Goal: Information Seeking & Learning: Find contact information

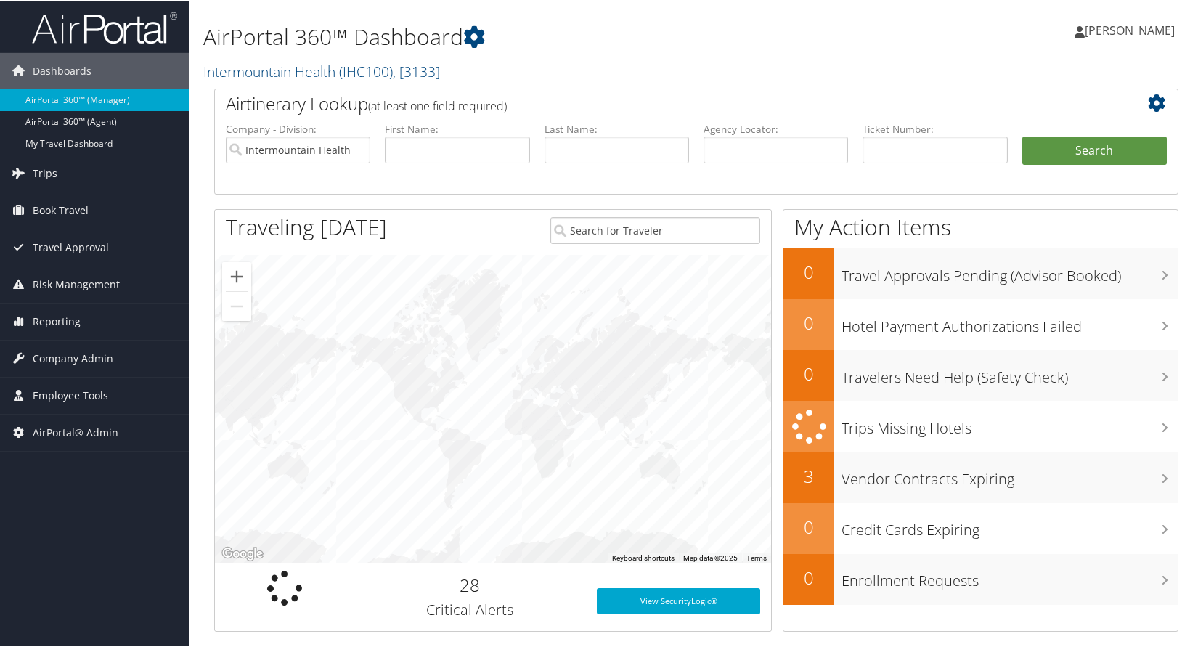
click at [717, 46] on h1 "AirPortal 360™ Dashboard" at bounding box center [531, 35] width 657 height 30
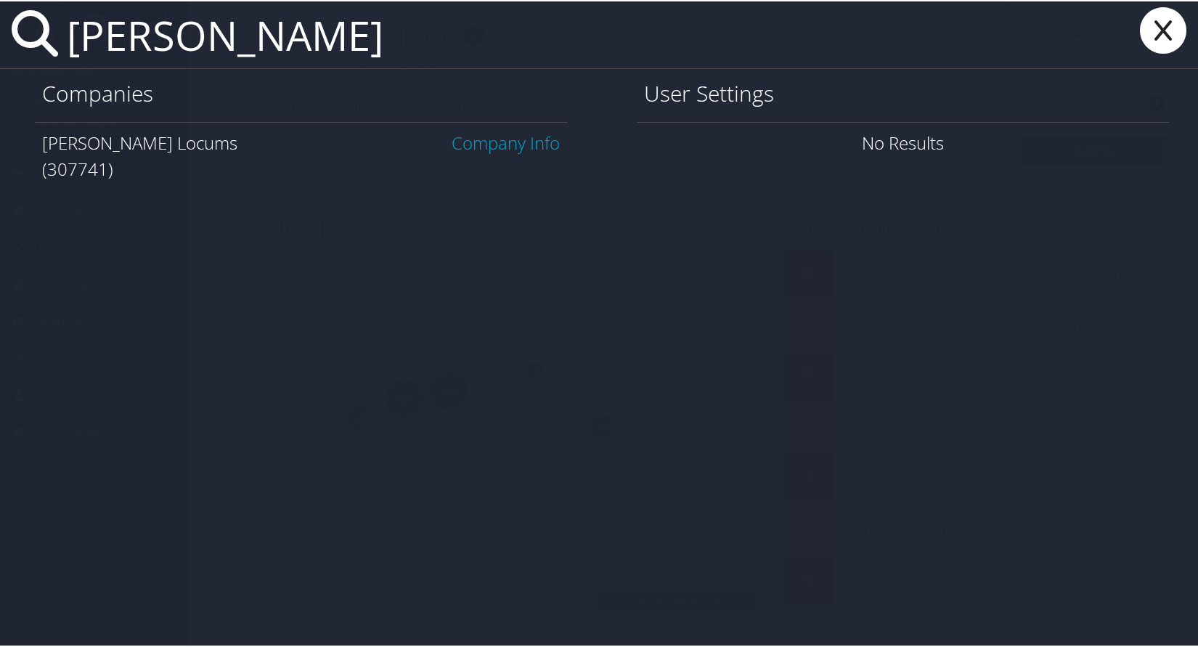
type input "[PERSON_NAME]"
click at [480, 147] on link "Company Info" at bounding box center [506, 141] width 108 height 24
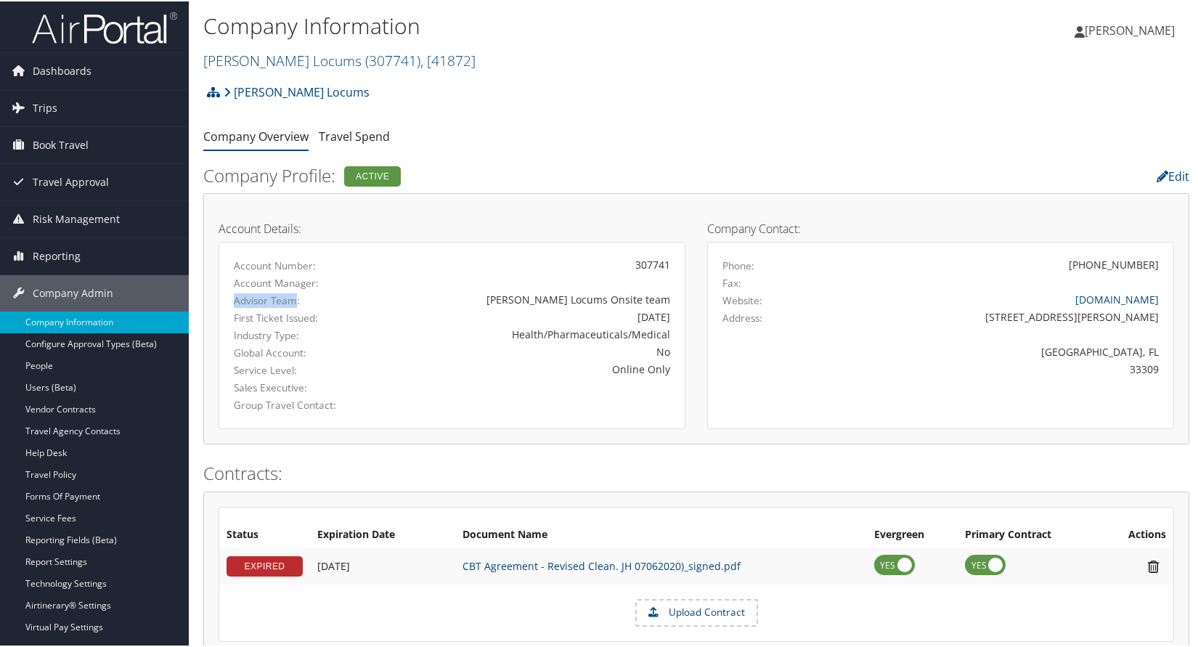
drag, startPoint x: 235, startPoint y: 301, endPoint x: 296, endPoint y: 304, distance: 61.1
click at [296, 304] on label "Advisor Team:" at bounding box center [299, 299] width 131 height 15
drag, startPoint x: 611, startPoint y: 298, endPoint x: 666, endPoint y: 298, distance: 55.9
click at [666, 298] on div "Hayes Locums Onsite team" at bounding box center [528, 297] width 284 height 15
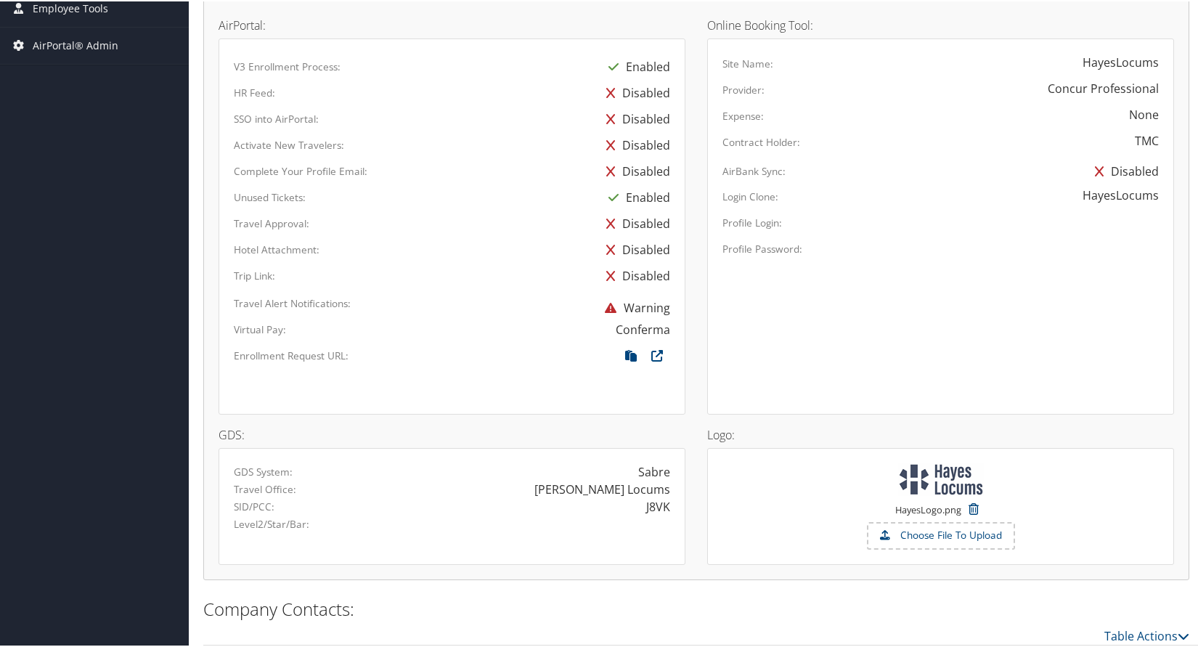
scroll to position [831, 0]
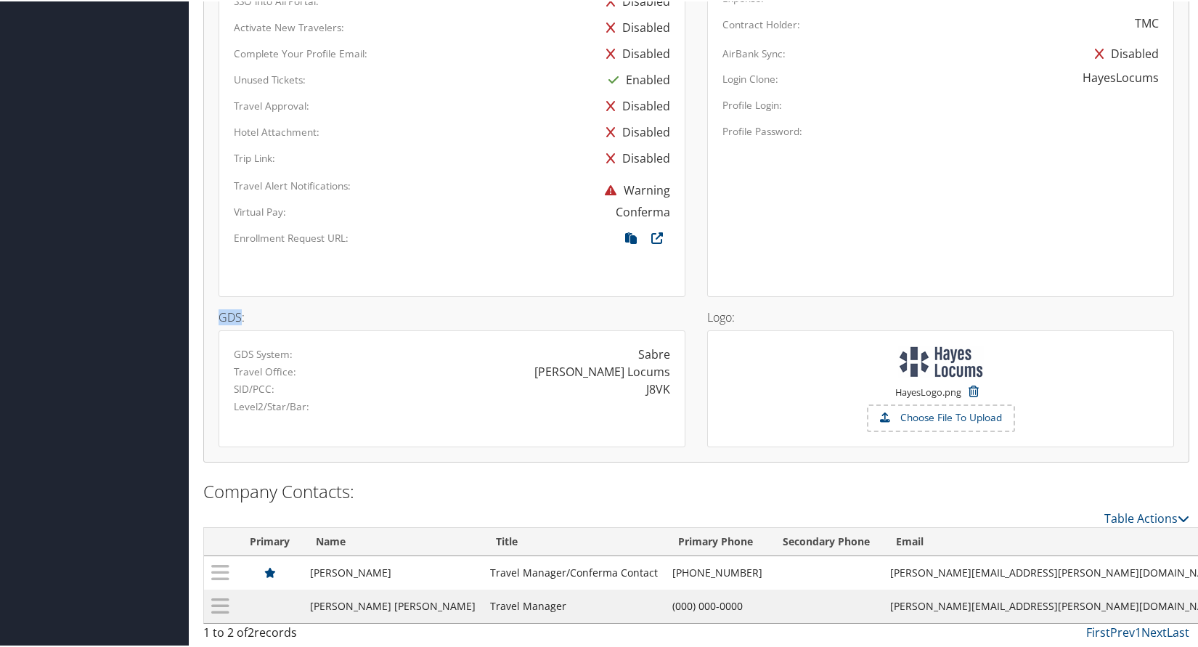
drag, startPoint x: 222, startPoint y: 317, endPoint x: 242, endPoint y: 318, distance: 20.4
click at [242, 318] on h4 "GDS:" at bounding box center [452, 316] width 467 height 12
drag, startPoint x: 233, startPoint y: 370, endPoint x: 665, endPoint y: 377, distance: 432.0
click at [665, 377] on div "Travel Office: Hayes Locums" at bounding box center [452, 370] width 458 height 17
click at [613, 373] on div "[PERSON_NAME] Locums" at bounding box center [602, 370] width 136 height 17
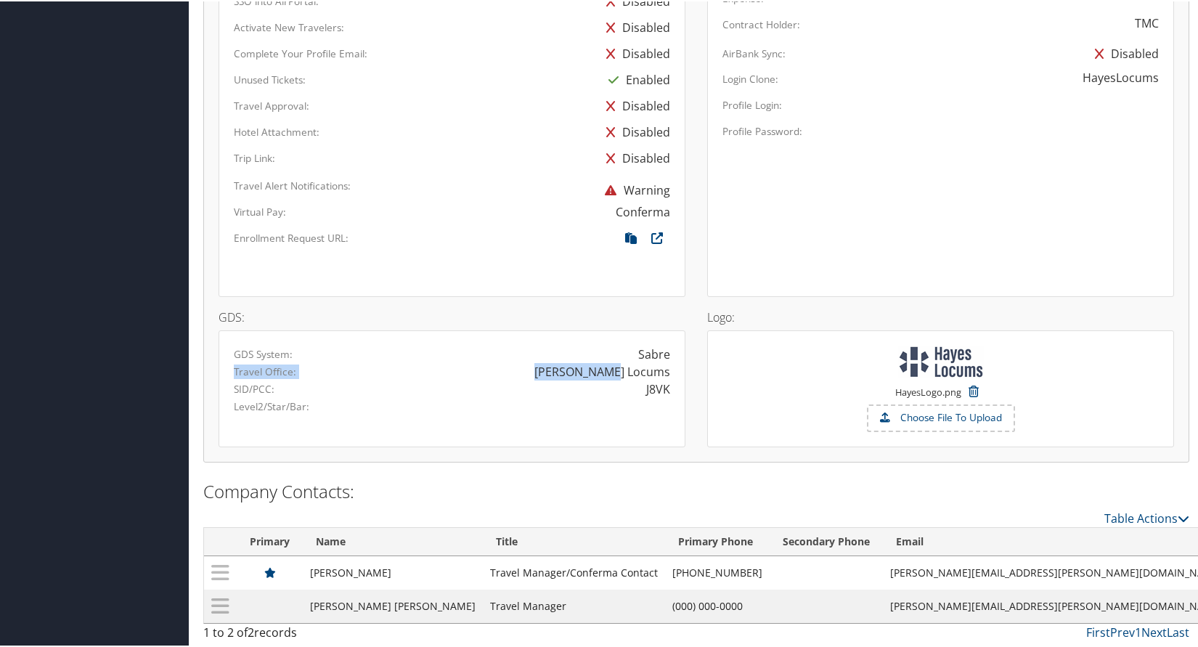
drag, startPoint x: 236, startPoint y: 367, endPoint x: 666, endPoint y: 372, distance: 429.8
click at [666, 372] on div "Travel Office: Hayes Locums" at bounding box center [452, 370] width 458 height 17
drag, startPoint x: 254, startPoint y: 391, endPoint x: 278, endPoint y: 389, distance: 24.0
click at [271, 389] on label "SID/PCC:" at bounding box center [254, 387] width 41 height 15
drag, startPoint x: 642, startPoint y: 390, endPoint x: 666, endPoint y: 389, distance: 24.0
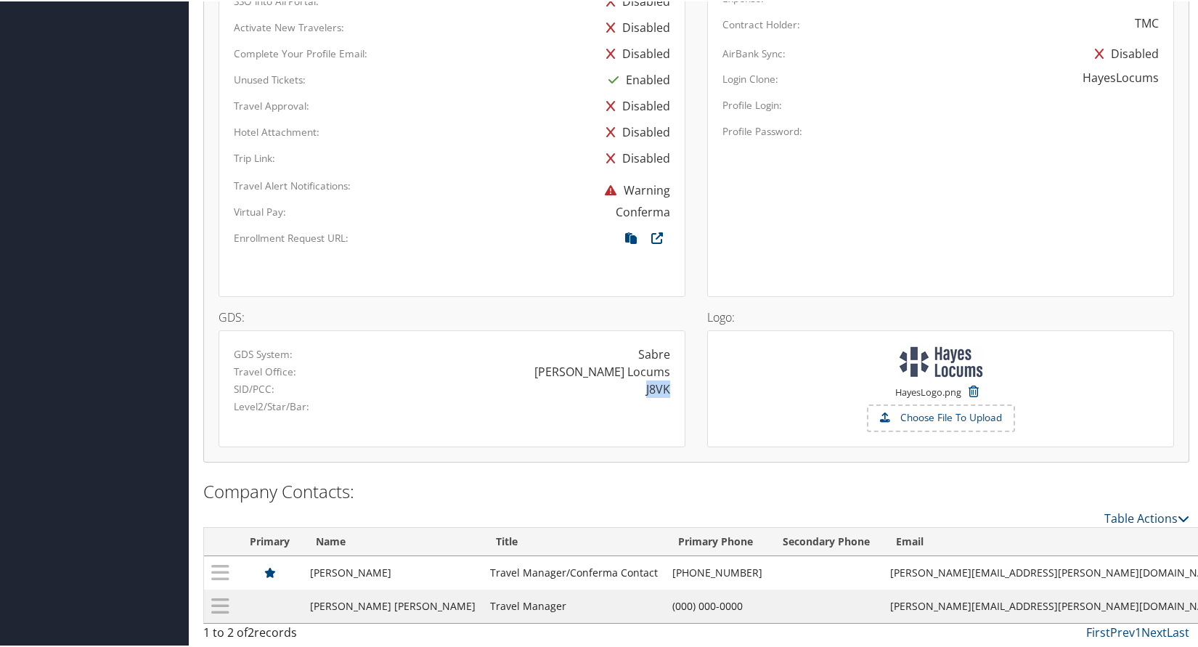
click at [666, 389] on div "J8VK" at bounding box center [566, 387] width 229 height 17
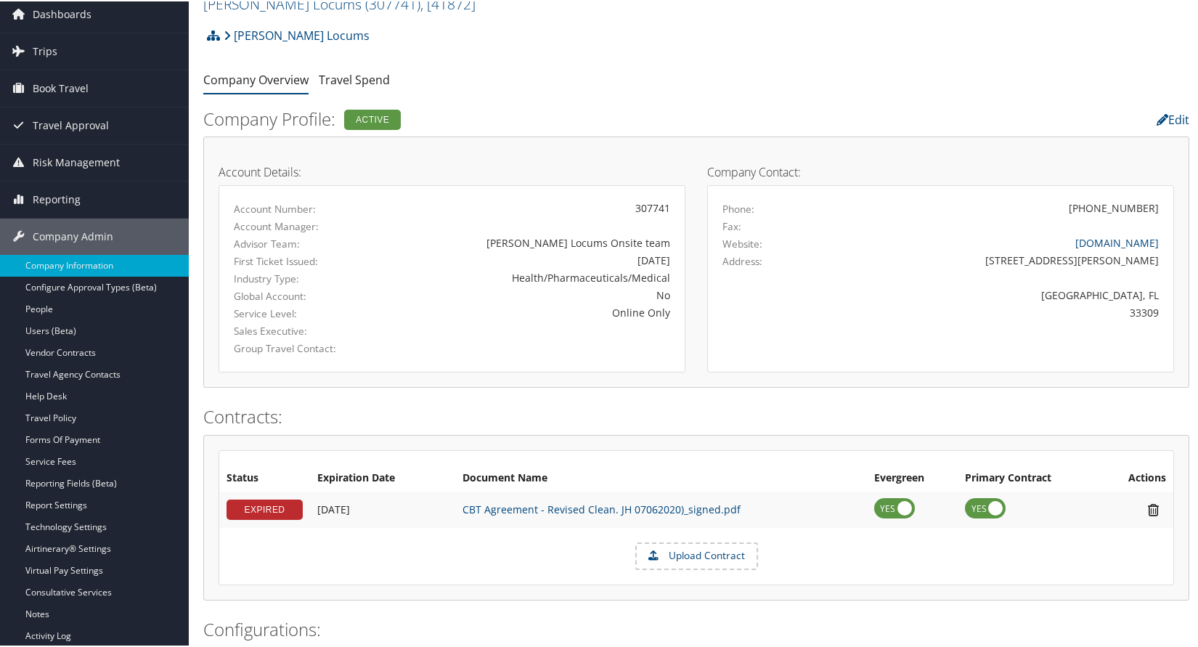
scroll to position [0, 0]
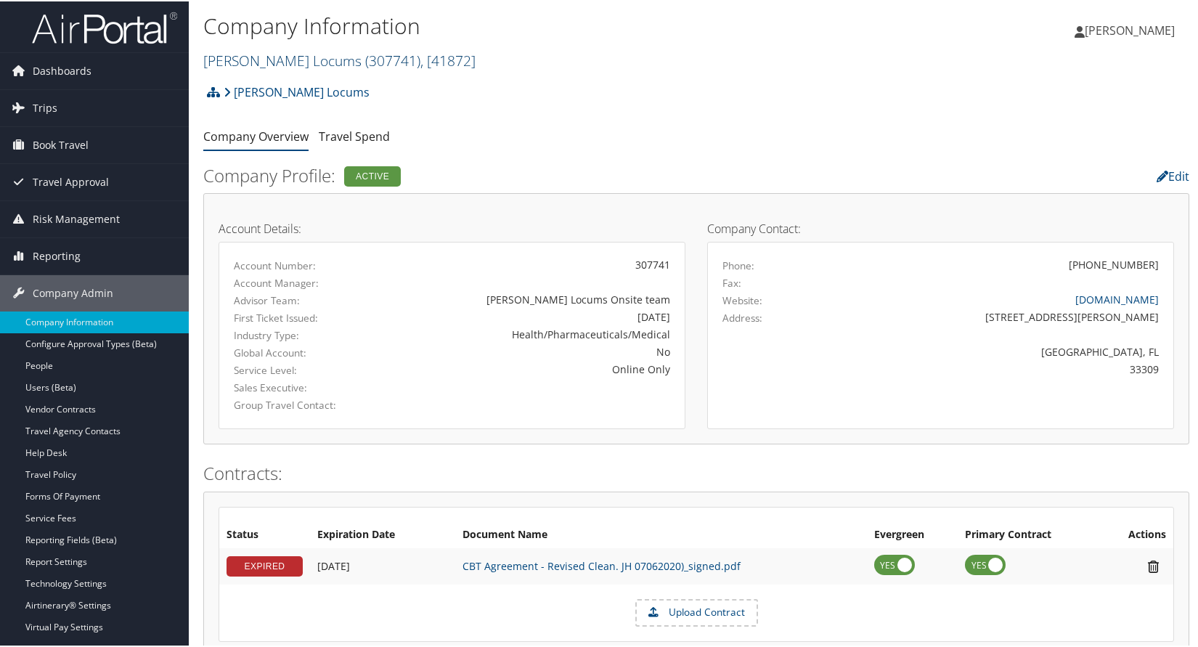
click at [274, 63] on link "Hayes Locums ( 307741 ) , [ 41872 ]" at bounding box center [339, 59] width 272 height 20
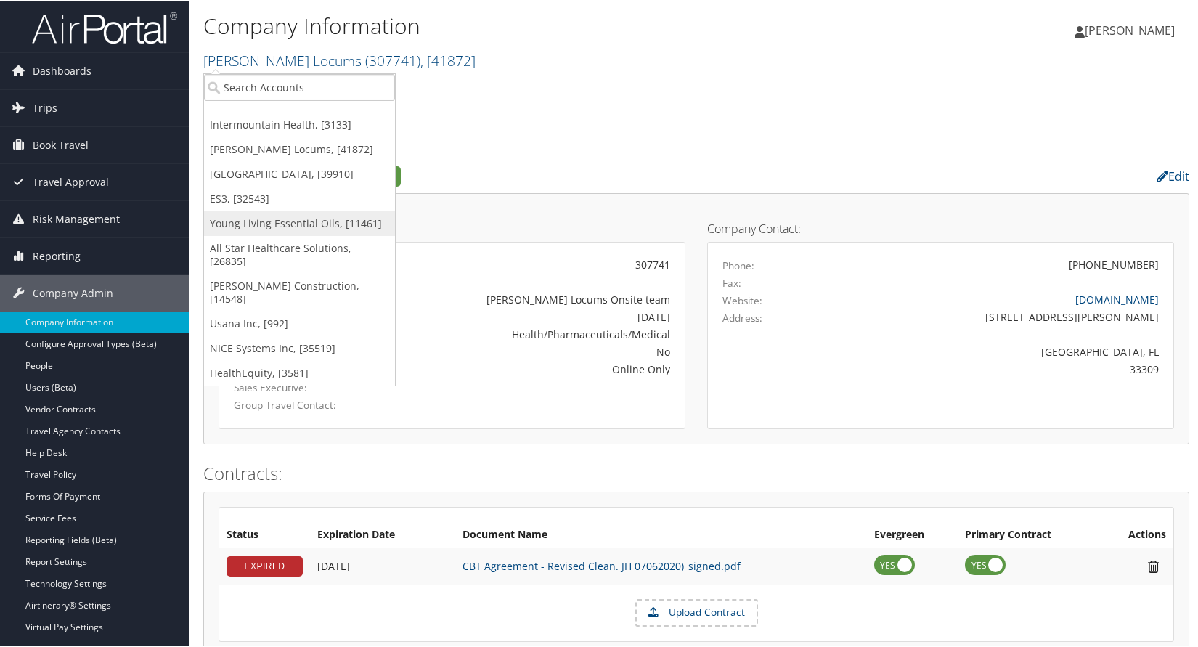
click at [271, 216] on link "Young Living Essential Oils, [11461]" at bounding box center [299, 222] width 191 height 25
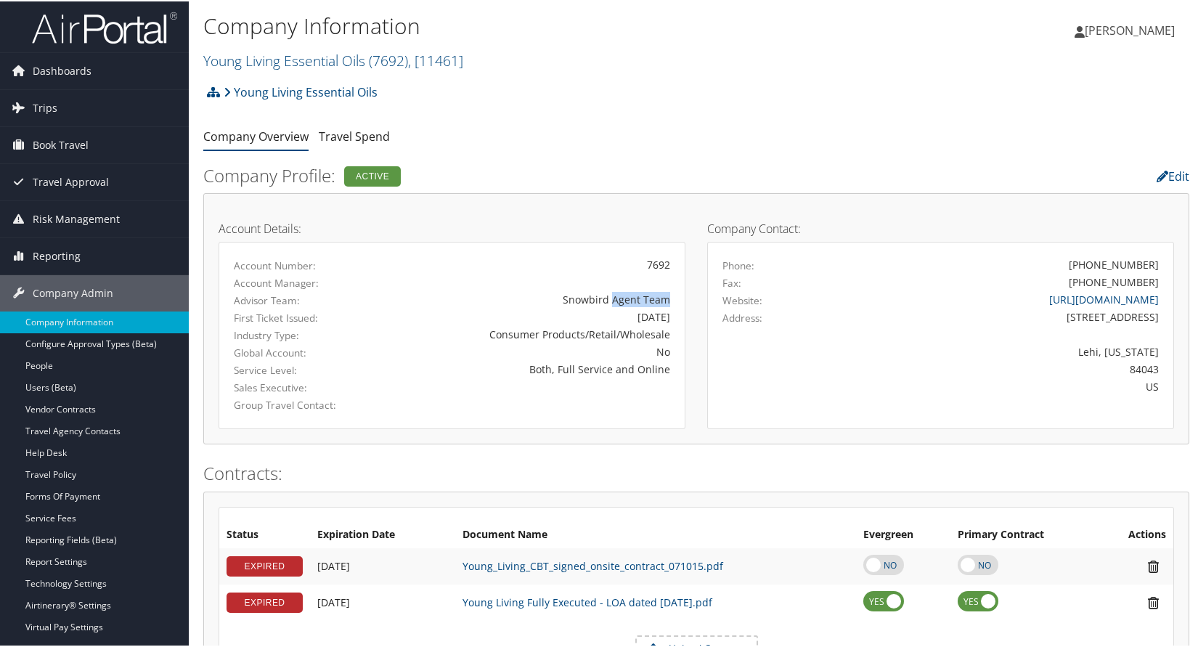
drag, startPoint x: 613, startPoint y: 301, endPoint x: 675, endPoint y: 299, distance: 61.7
click at [675, 299] on div "Snowbird Agent Team" at bounding box center [528, 297] width 306 height 15
drag, startPoint x: 235, startPoint y: 300, endPoint x: 677, endPoint y: 298, distance: 441.4
click at [677, 298] on div "Advisor Team: Snowbird Agent Team" at bounding box center [452, 298] width 458 height 17
drag, startPoint x: 610, startPoint y: 296, endPoint x: 617, endPoint y: 304, distance: 10.8
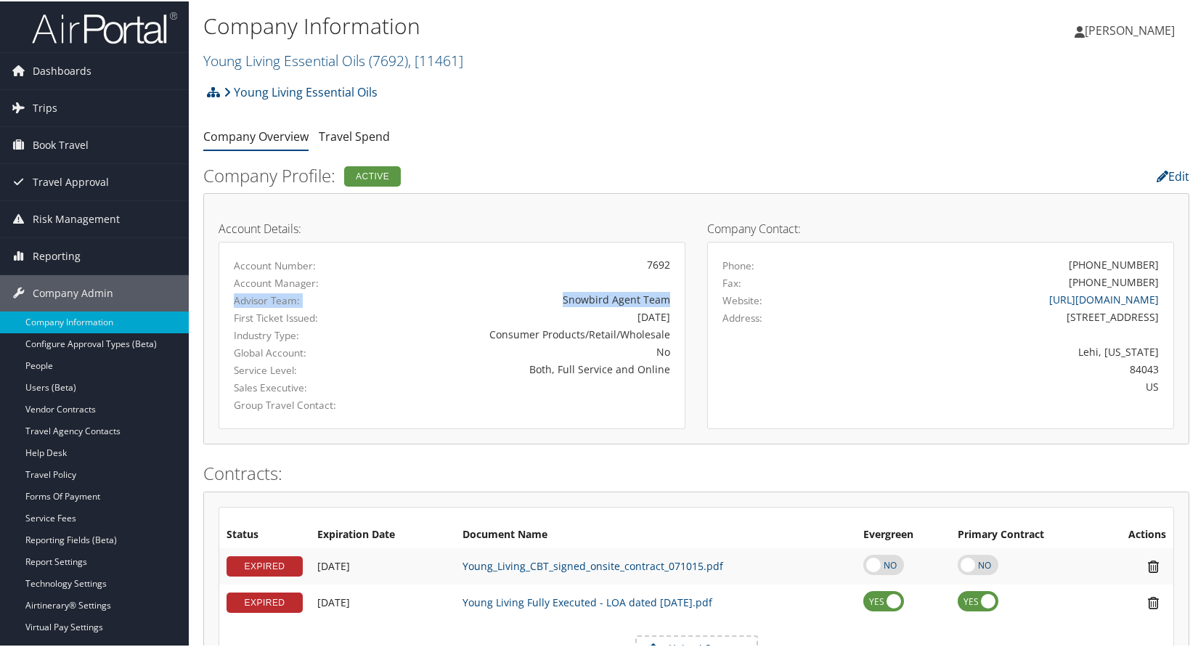
click at [609, 298] on div "Snowbird Agent Team" at bounding box center [528, 297] width 284 height 15
click at [613, 306] on div "Advisor Team: Snowbird Agent Team" at bounding box center [452, 298] width 458 height 17
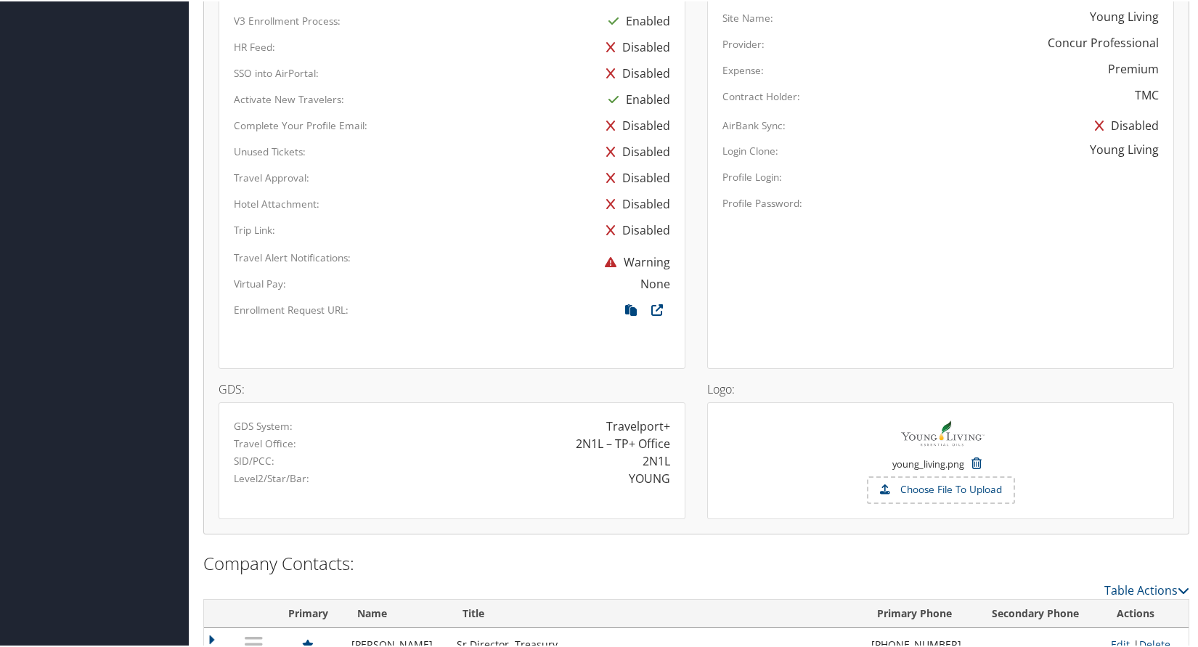
scroll to position [799, 0]
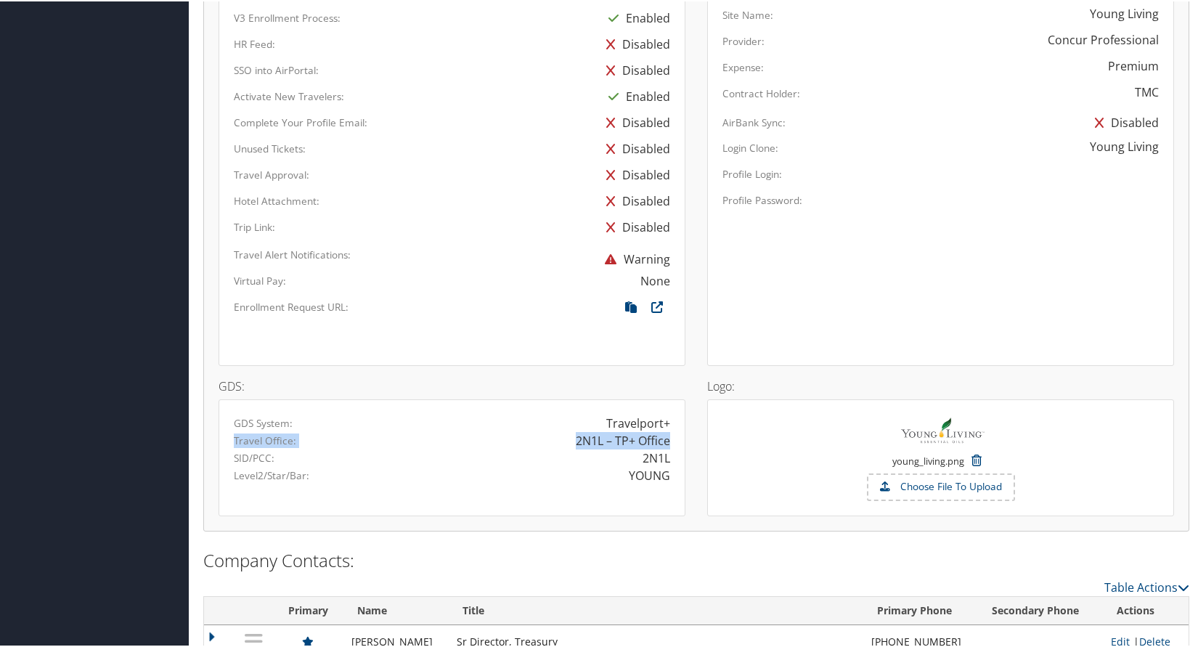
drag, startPoint x: 234, startPoint y: 438, endPoint x: 666, endPoint y: 449, distance: 431.4
click at [666, 445] on div "Travel Office: 2N1L – TP+ Office" at bounding box center [452, 438] width 458 height 17
drag, startPoint x: 627, startPoint y: 476, endPoint x: 675, endPoint y: 470, distance: 48.9
click at [675, 470] on div "YOUNG" at bounding box center [566, 473] width 229 height 17
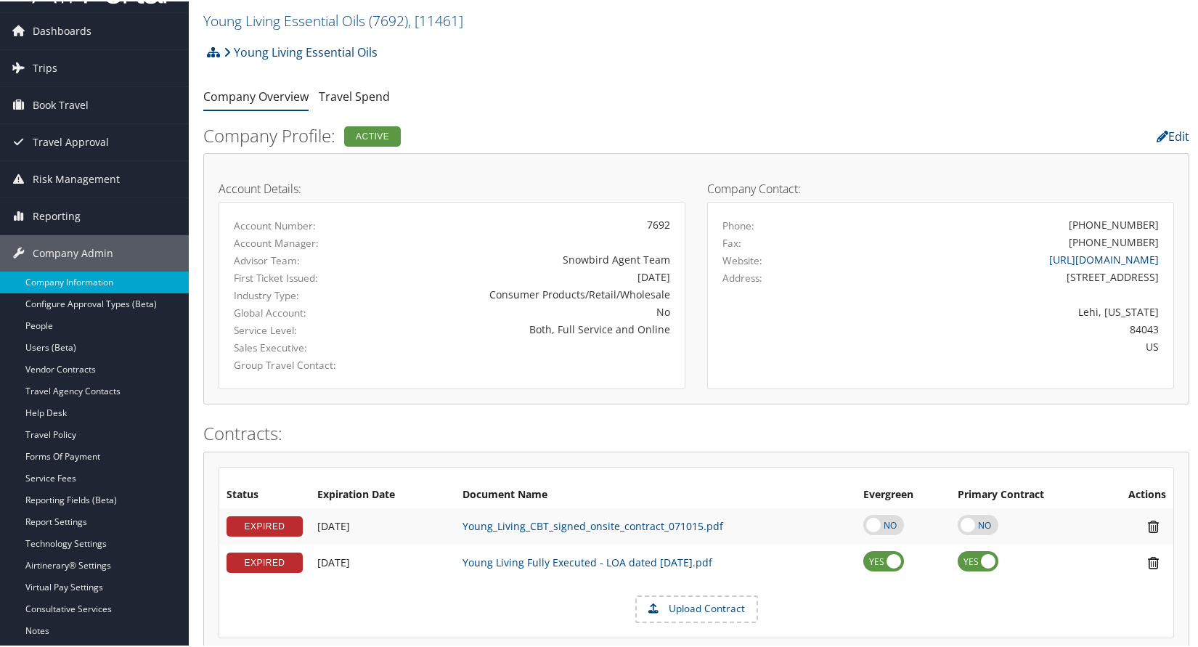
scroll to position [0, 0]
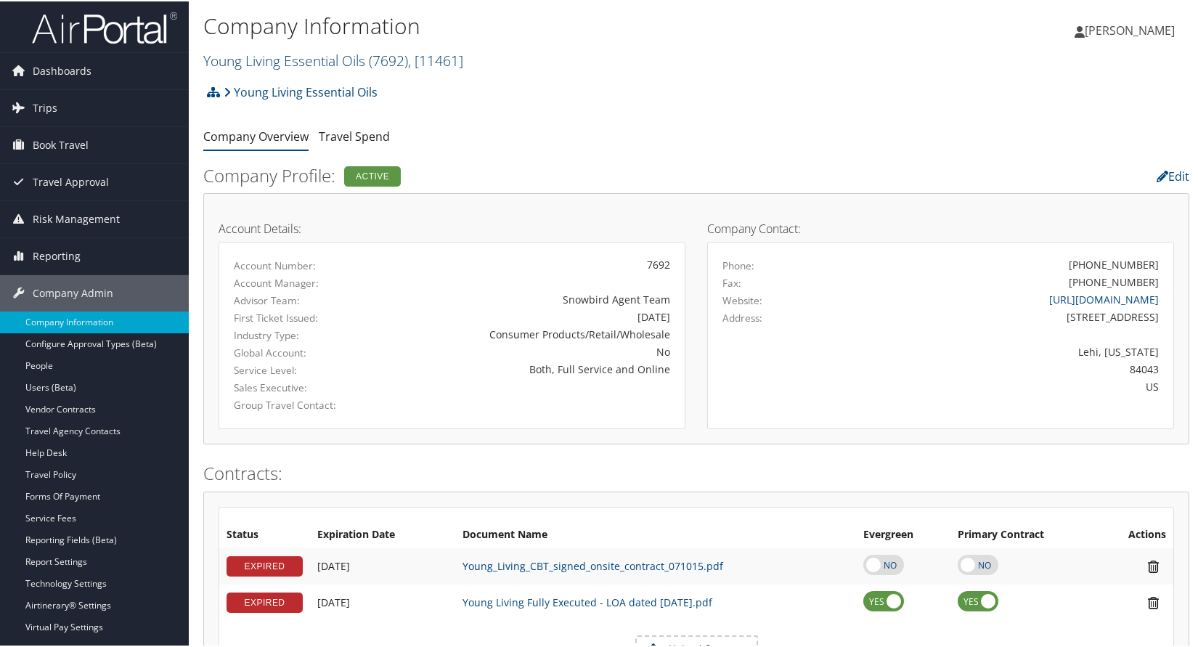
click at [350, 60] on link "Young Living Essential Oils ( 7692 ) , [ 11461 ]" at bounding box center [333, 59] width 260 height 20
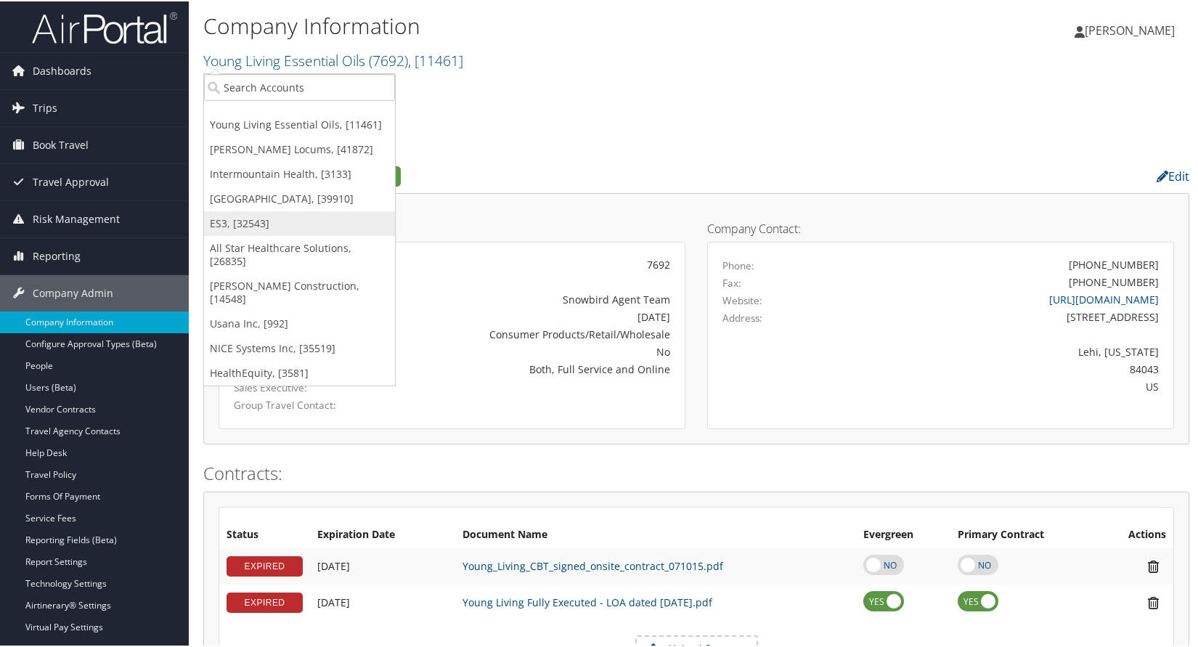
click at [237, 219] on link "ES3, [32543]" at bounding box center [299, 222] width 191 height 25
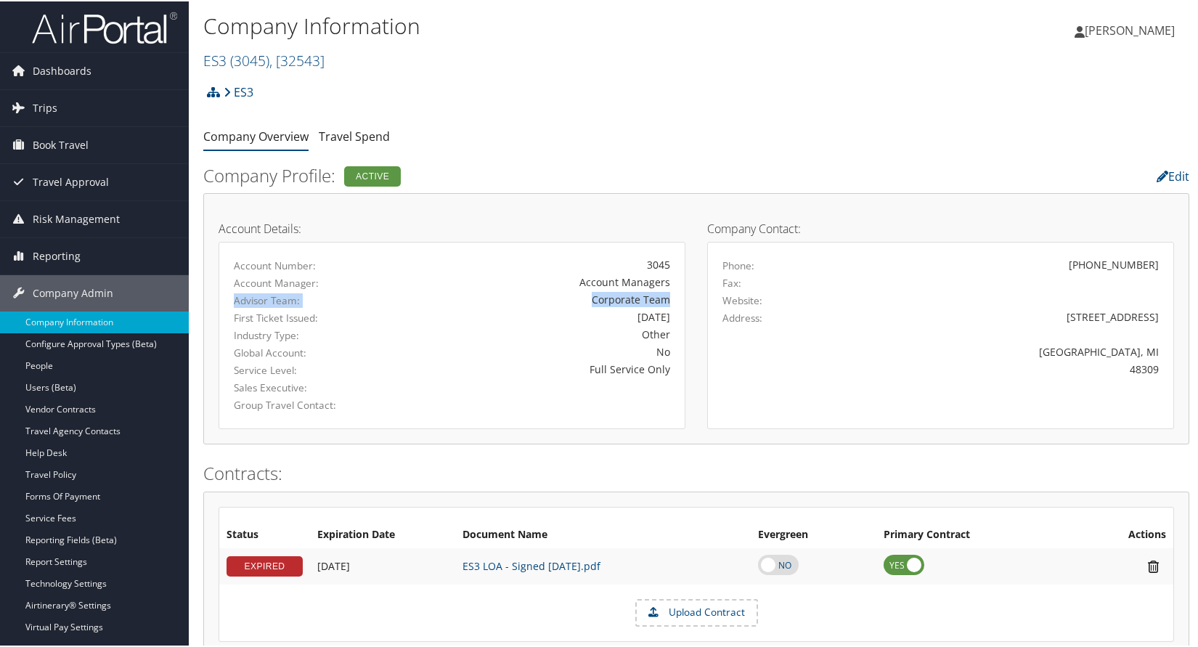
drag, startPoint x: 232, startPoint y: 301, endPoint x: 674, endPoint y: 304, distance: 442.1
click at [674, 304] on div "Advisor Team: Corporate Team" at bounding box center [452, 298] width 458 height 17
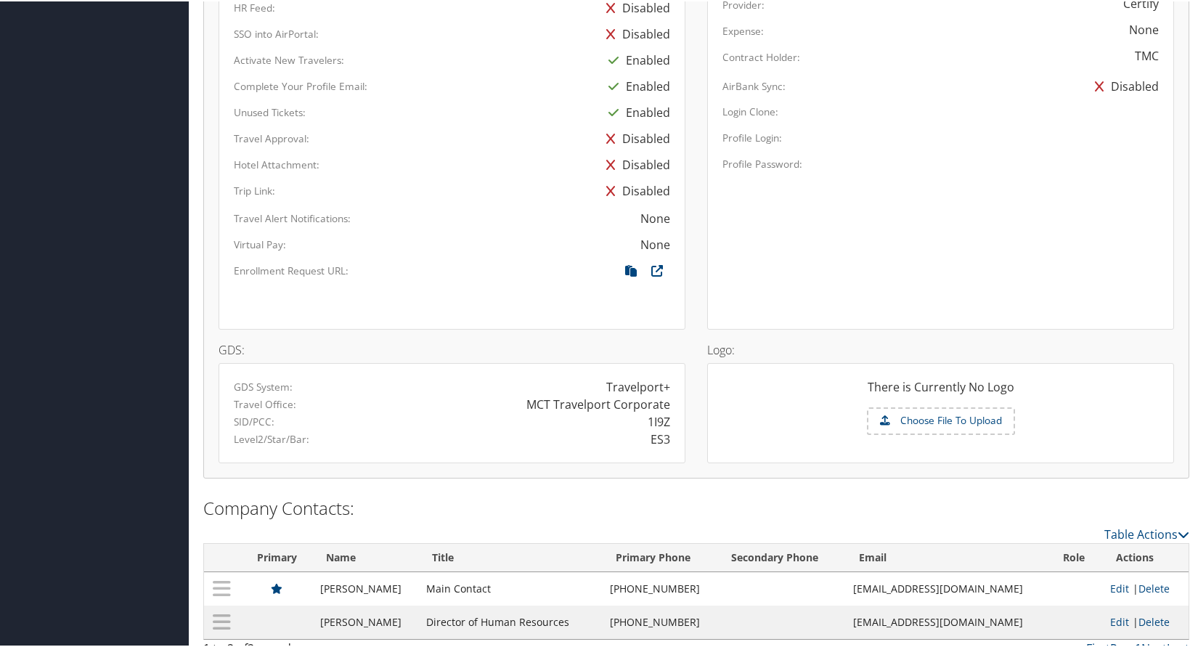
scroll to position [815, 0]
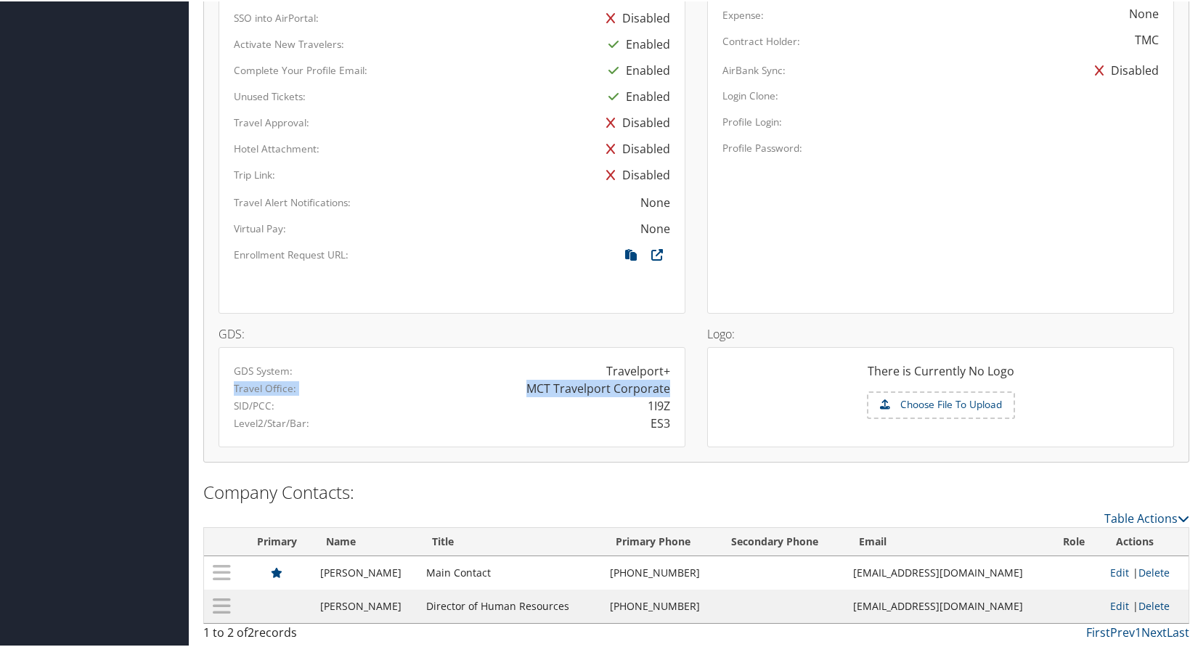
drag, startPoint x: 226, startPoint y: 386, endPoint x: 665, endPoint y: 392, distance: 439.2
click at [665, 392] on div "Travel Office: MCT Travelport Corporate" at bounding box center [452, 386] width 458 height 17
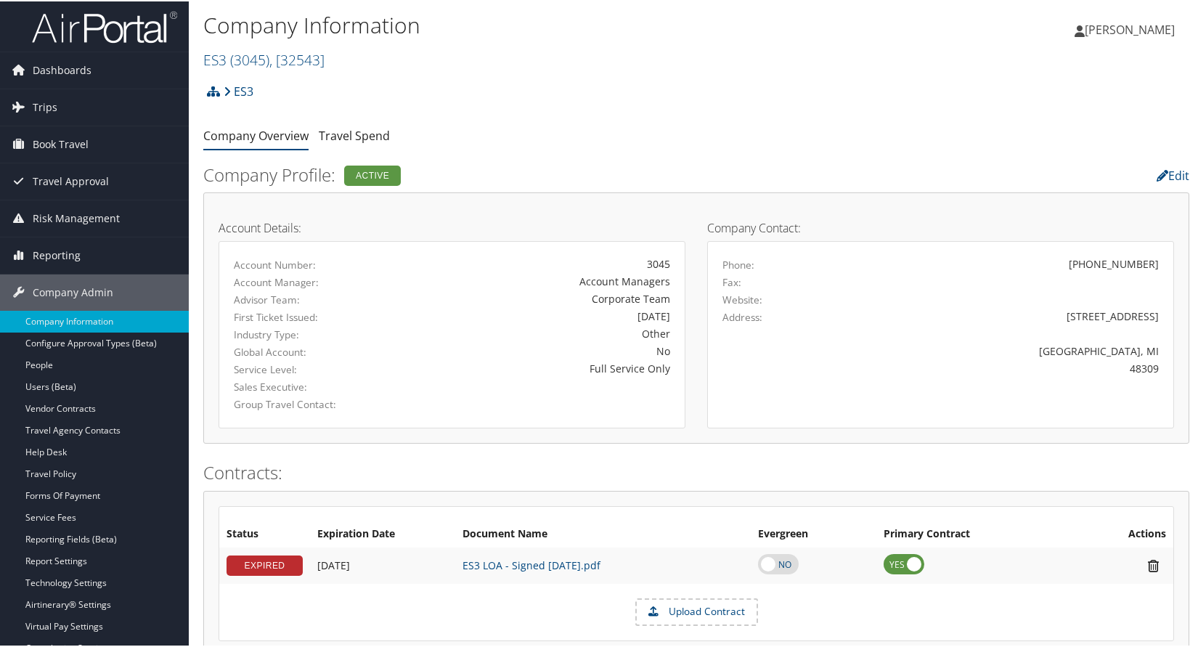
scroll to position [0, 0]
click at [278, 55] on span ", [ 32543 ]" at bounding box center [296, 59] width 55 height 20
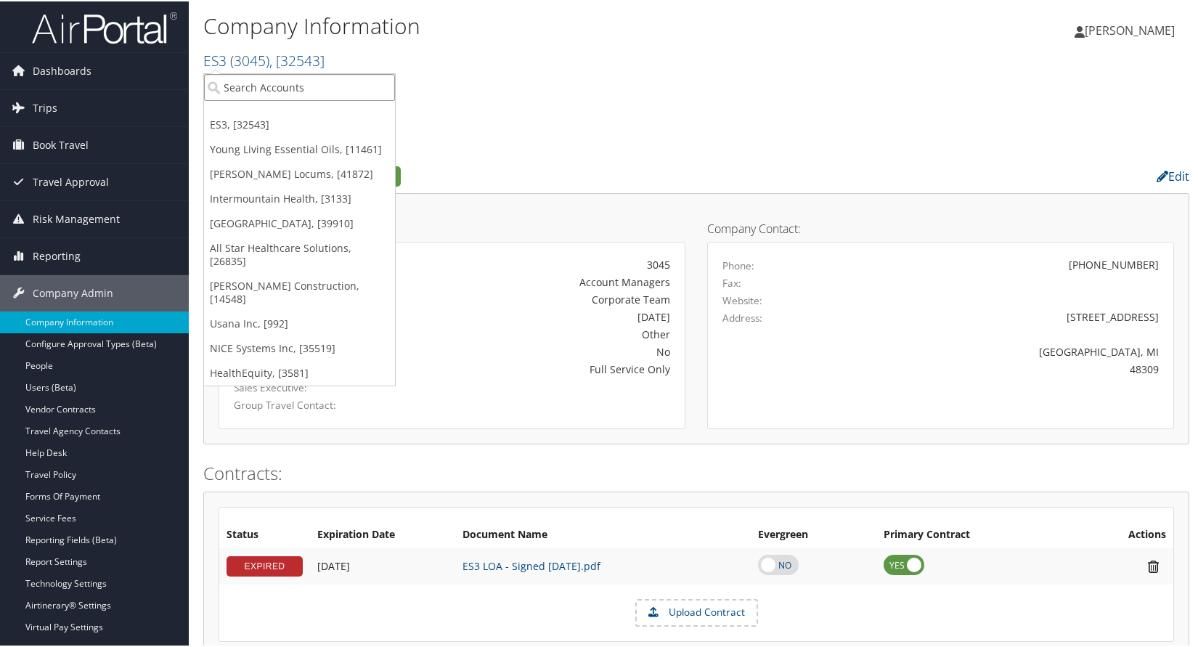
click at [286, 94] on input "search" at bounding box center [299, 86] width 191 height 27
type input "dunh"
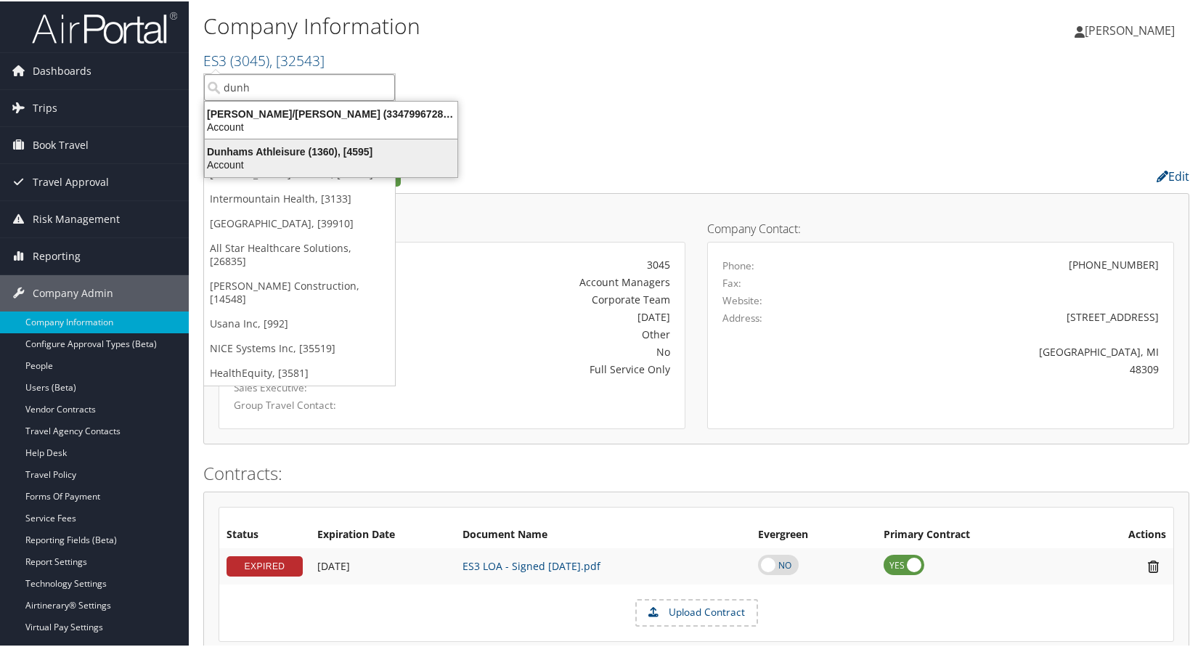
click at [269, 147] on div "Dunhams Athleisure (1360), [4595]" at bounding box center [331, 150] width 270 height 13
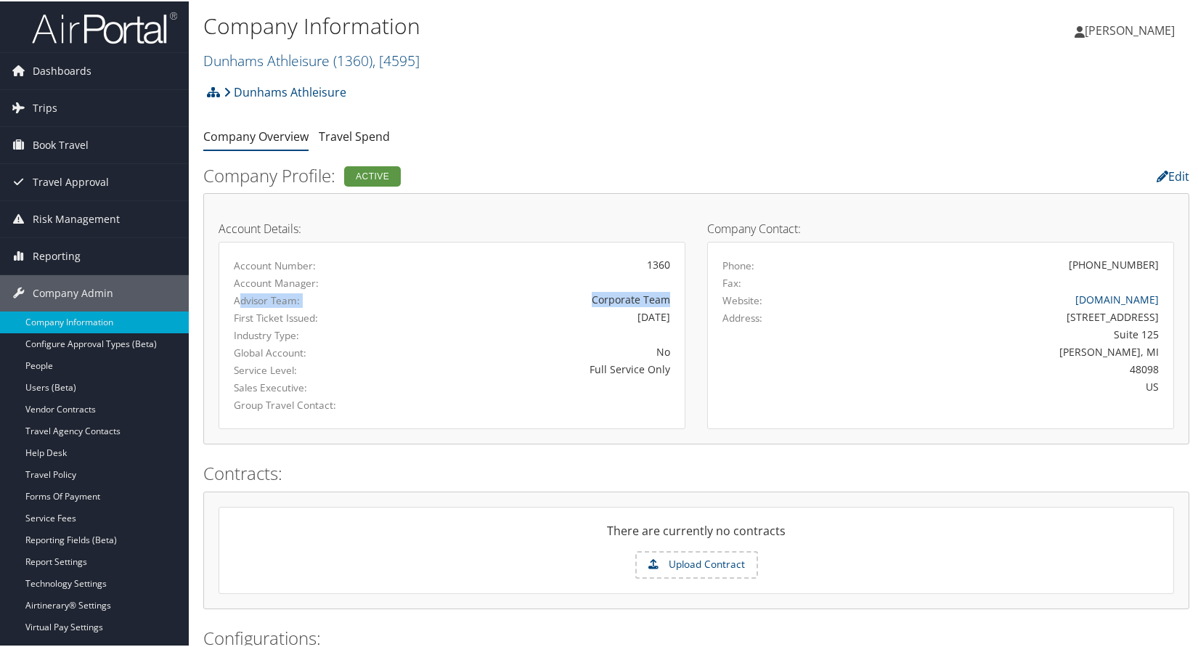
drag, startPoint x: 241, startPoint y: 299, endPoint x: 669, endPoint y: 303, distance: 427.6
click at [669, 303] on div "Advisor Team: Corporate Team" at bounding box center [452, 298] width 458 height 17
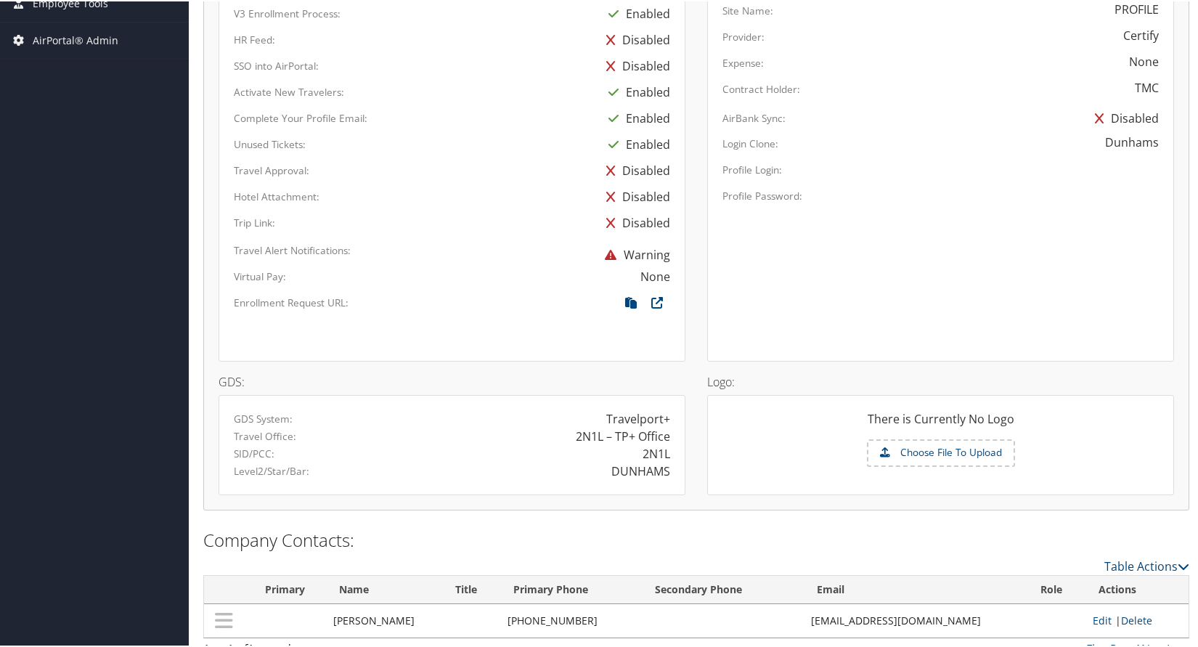
scroll to position [735, 0]
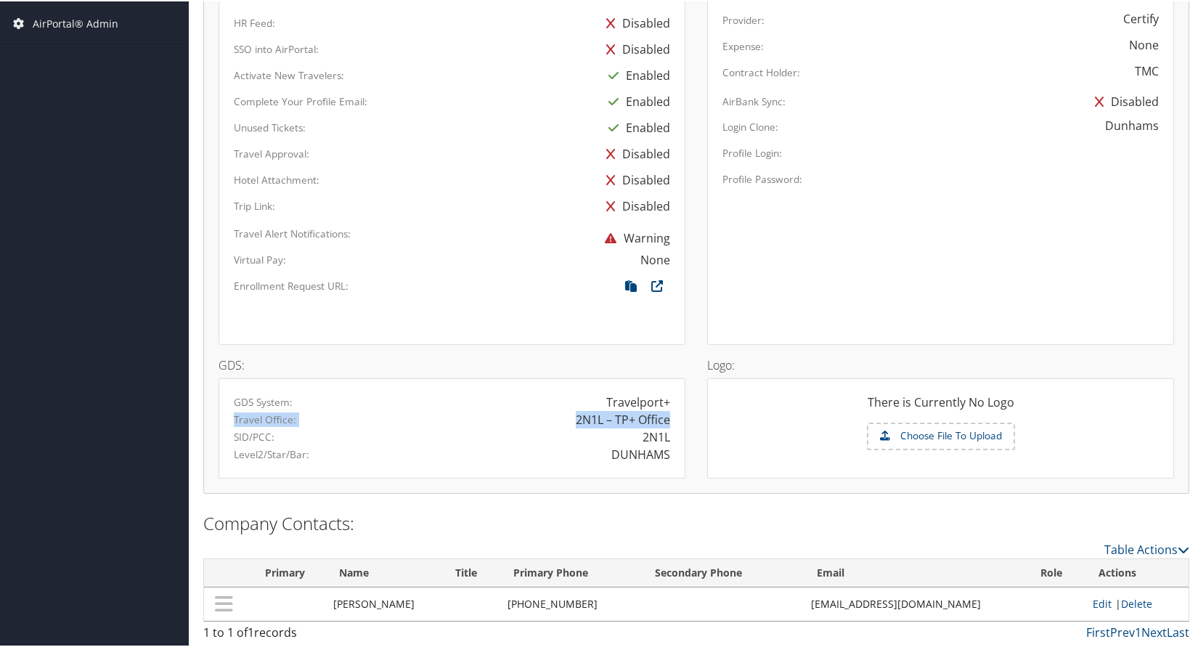
drag, startPoint x: 232, startPoint y: 421, endPoint x: 666, endPoint y: 422, distance: 434.9
click at [666, 422] on div "Travel Office: 2N1L – TP+ Office" at bounding box center [452, 417] width 458 height 17
drag, startPoint x: 640, startPoint y: 435, endPoint x: 670, endPoint y: 433, distance: 29.8
click at [670, 433] on div "2N1L" at bounding box center [566, 435] width 229 height 17
drag, startPoint x: 608, startPoint y: 452, endPoint x: 650, endPoint y: 447, distance: 43.1
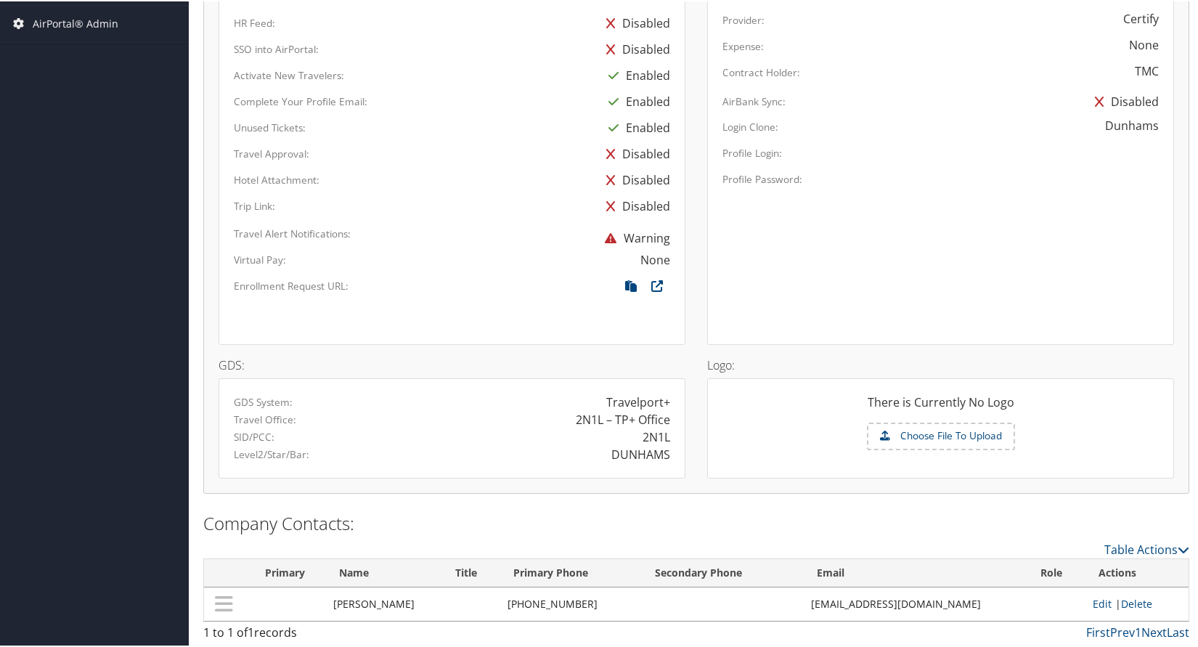
click at [668, 452] on div "DUNHAMS" at bounding box center [566, 452] width 229 height 17
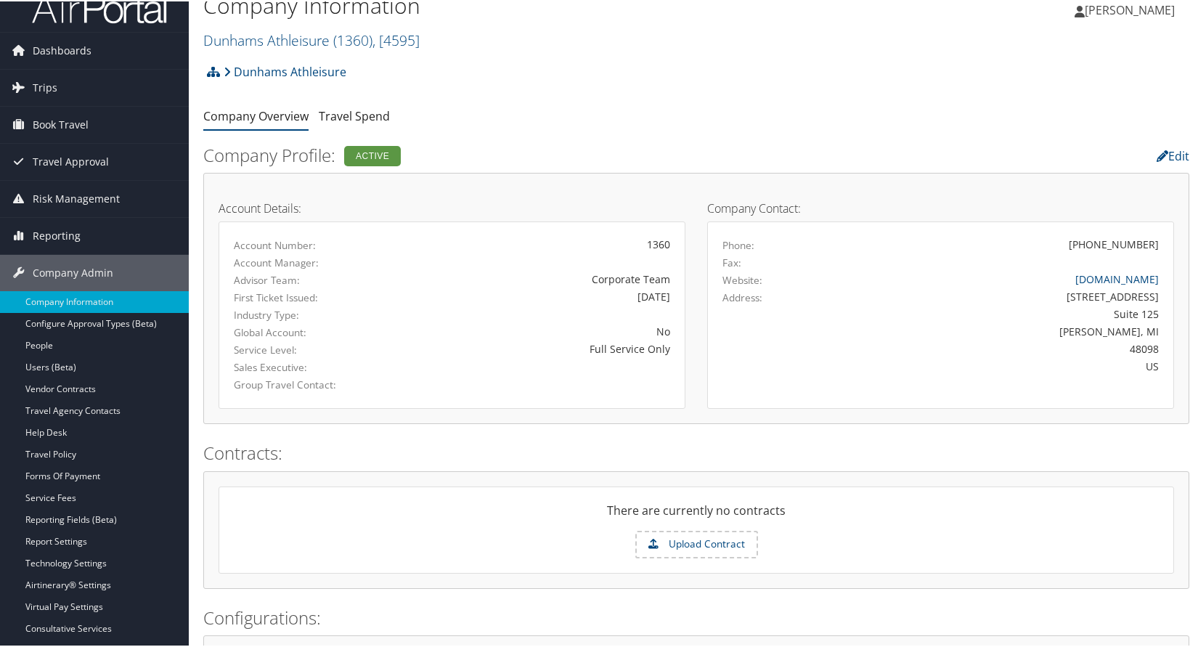
scroll to position [0, 0]
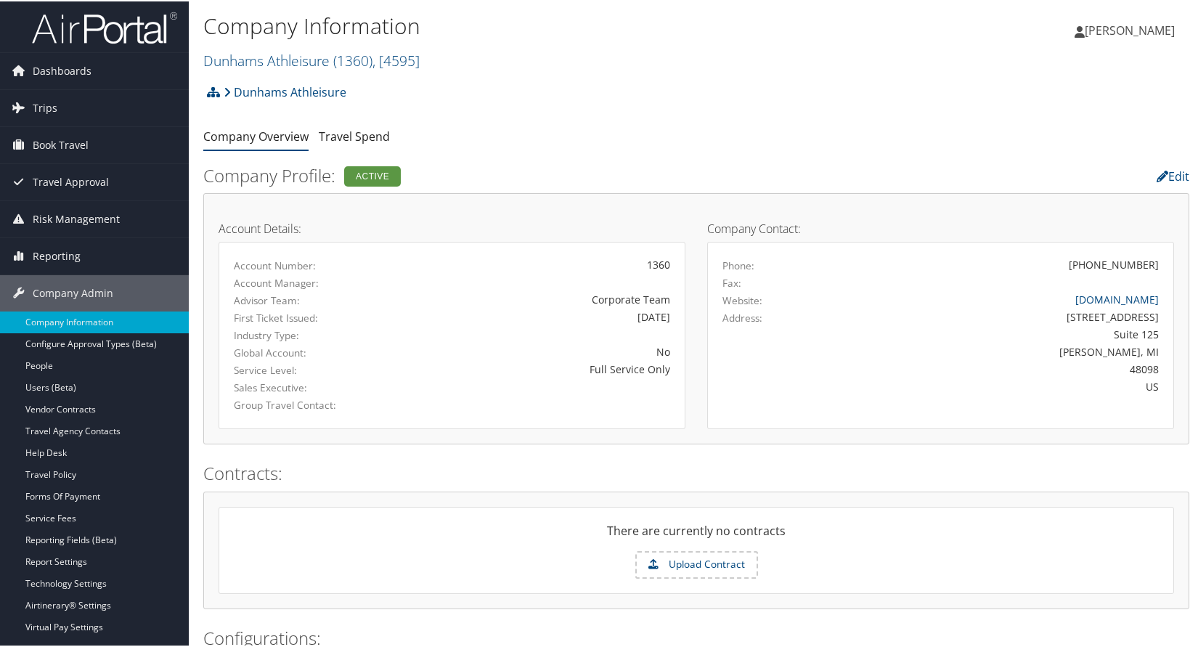
click at [574, 65] on h2 "Dunhams Athleisure ( 1360 ) , [ 4595 ]" at bounding box center [531, 58] width 657 height 25
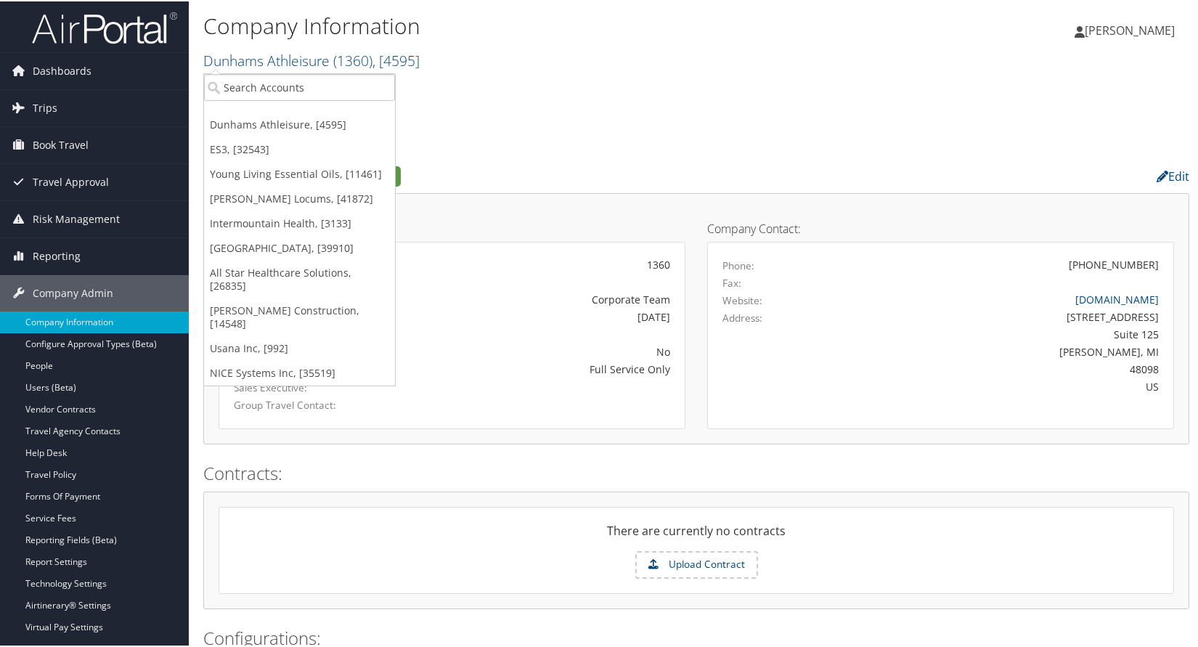
click at [574, 65] on h2 "Dunhams Athleisure ( 1360 ) , [ 4595 ]" at bounding box center [531, 58] width 657 height 25
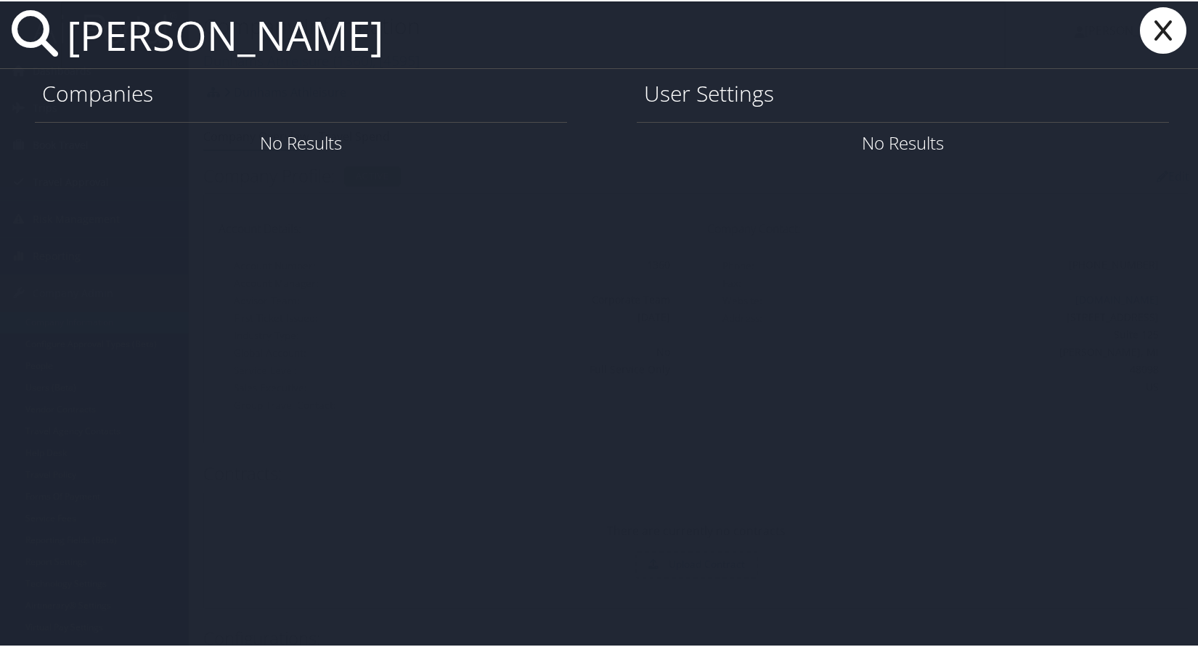
click at [155, 43] on input "anita price" at bounding box center [533, 33] width 944 height 67
click at [230, 35] on input "anita price" at bounding box center [533, 33] width 944 height 67
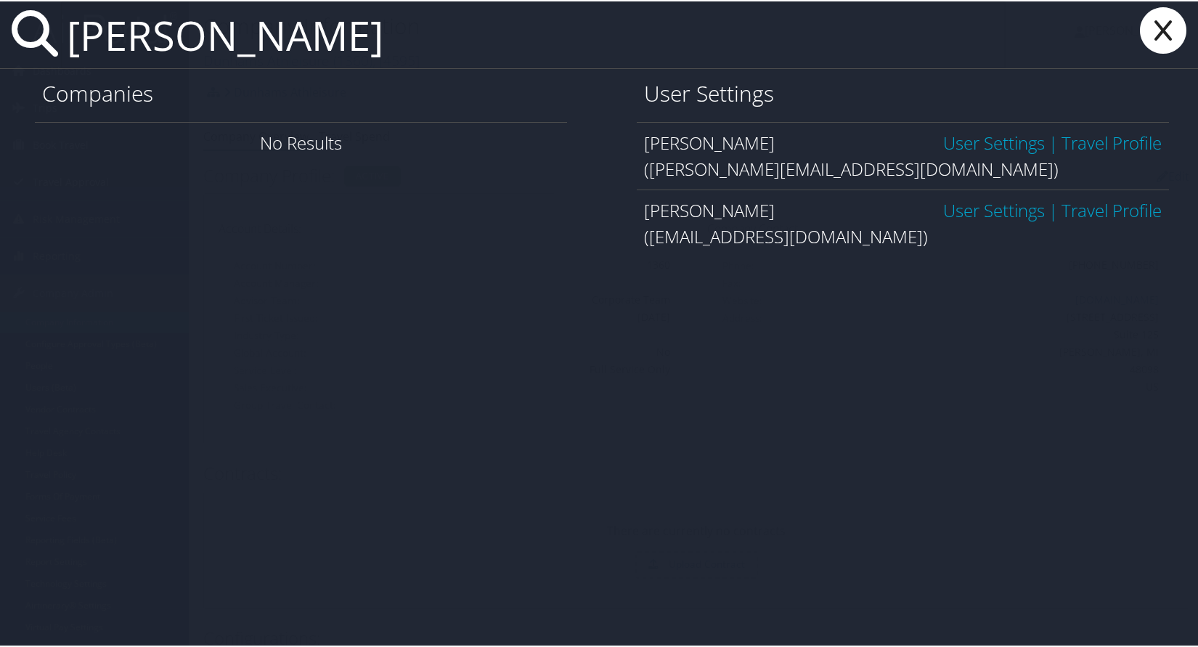
type input "anita prince"
click at [955, 142] on link "User Settings" at bounding box center [994, 141] width 102 height 24
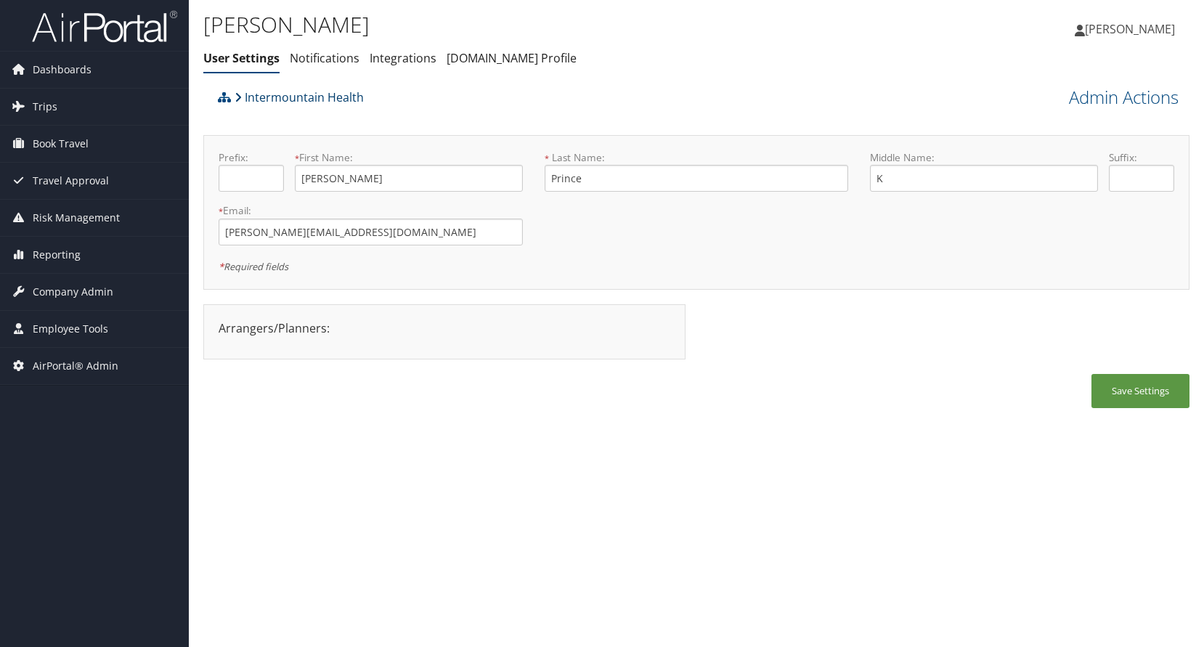
click at [282, 97] on link "Intermountain Health" at bounding box center [298, 97] width 129 height 29
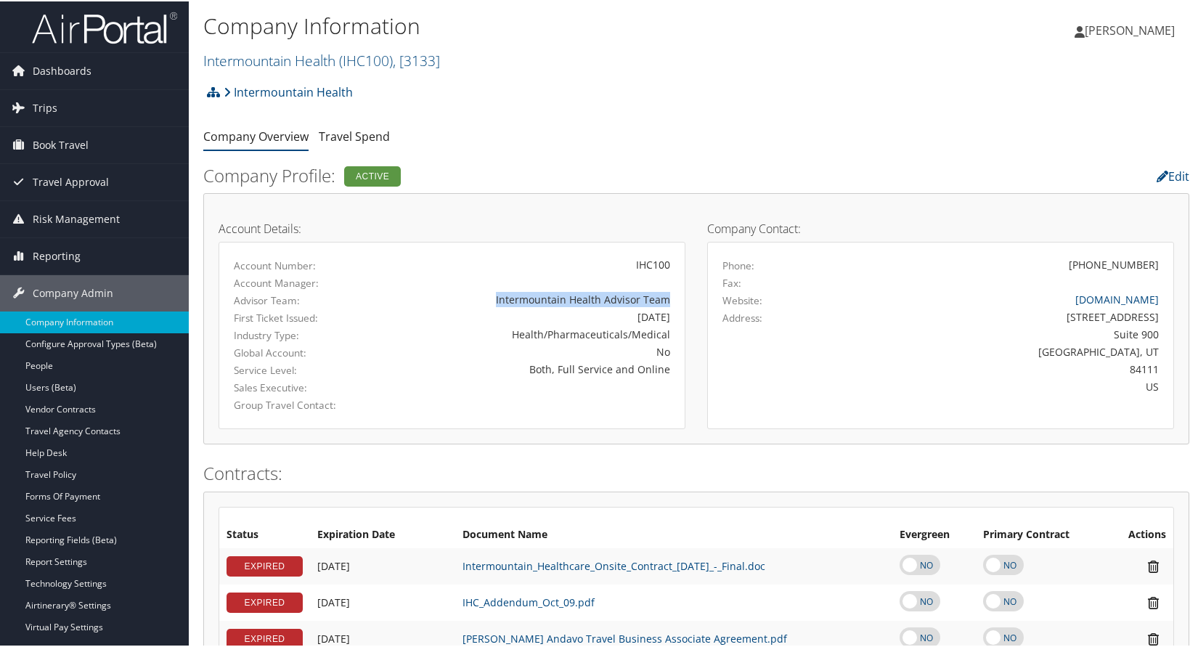
drag, startPoint x: 496, startPoint y: 298, endPoint x: 668, endPoint y: 298, distance: 172.1
click at [668, 298] on div "Intermountain Health Advisor Team" at bounding box center [528, 297] width 306 height 15
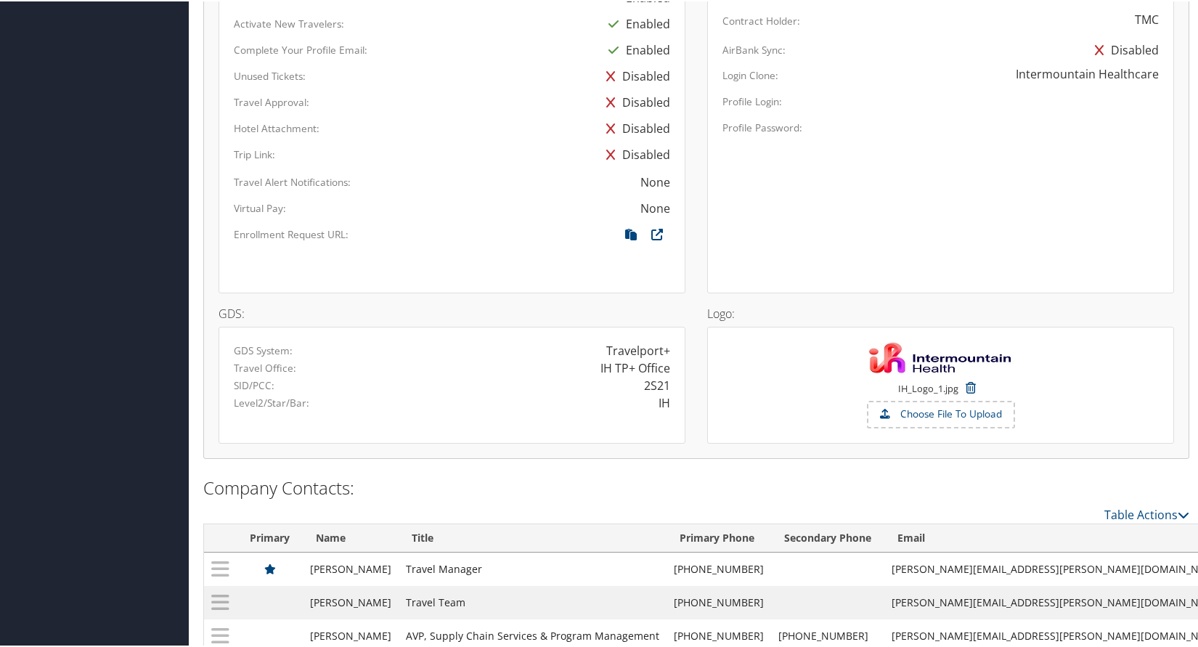
scroll to position [1152, 0]
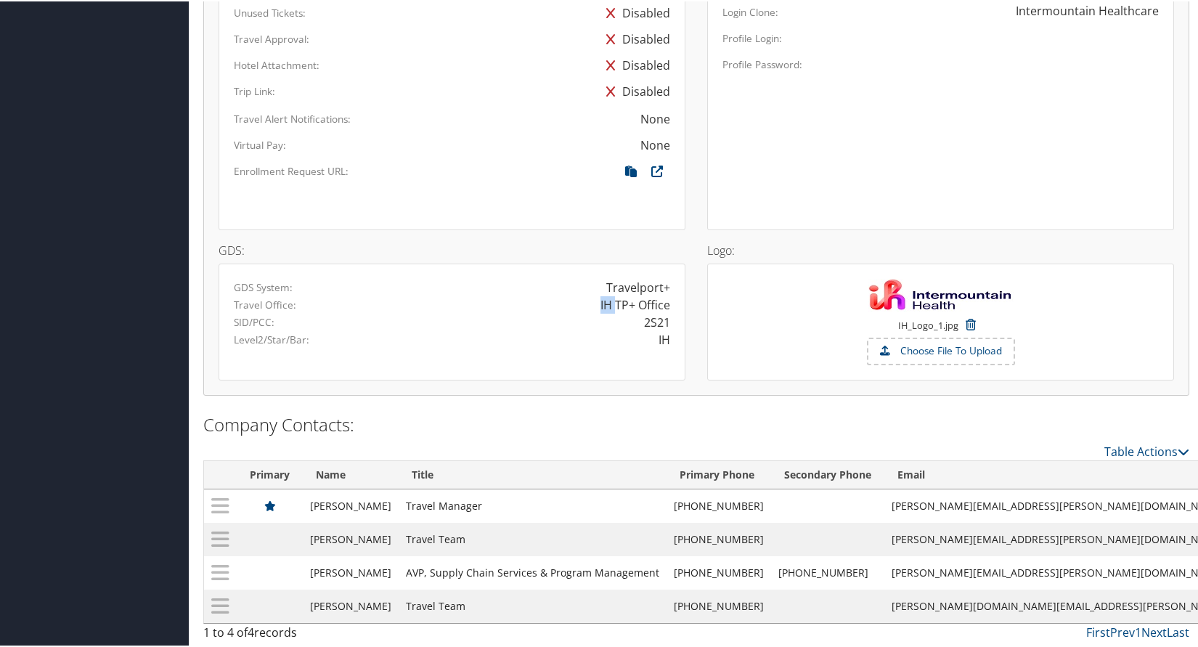
drag, startPoint x: 613, startPoint y: 304, endPoint x: 668, endPoint y: 303, distance: 55.2
click at [668, 303] on div "IH TP+ Office" at bounding box center [566, 303] width 229 height 17
click at [611, 306] on div "IH TP+ Office" at bounding box center [635, 303] width 70 height 17
click at [600, 306] on div "IH TP+ Office" at bounding box center [635, 303] width 70 height 17
click at [603, 305] on div "IH TP+ Office" at bounding box center [635, 303] width 70 height 17
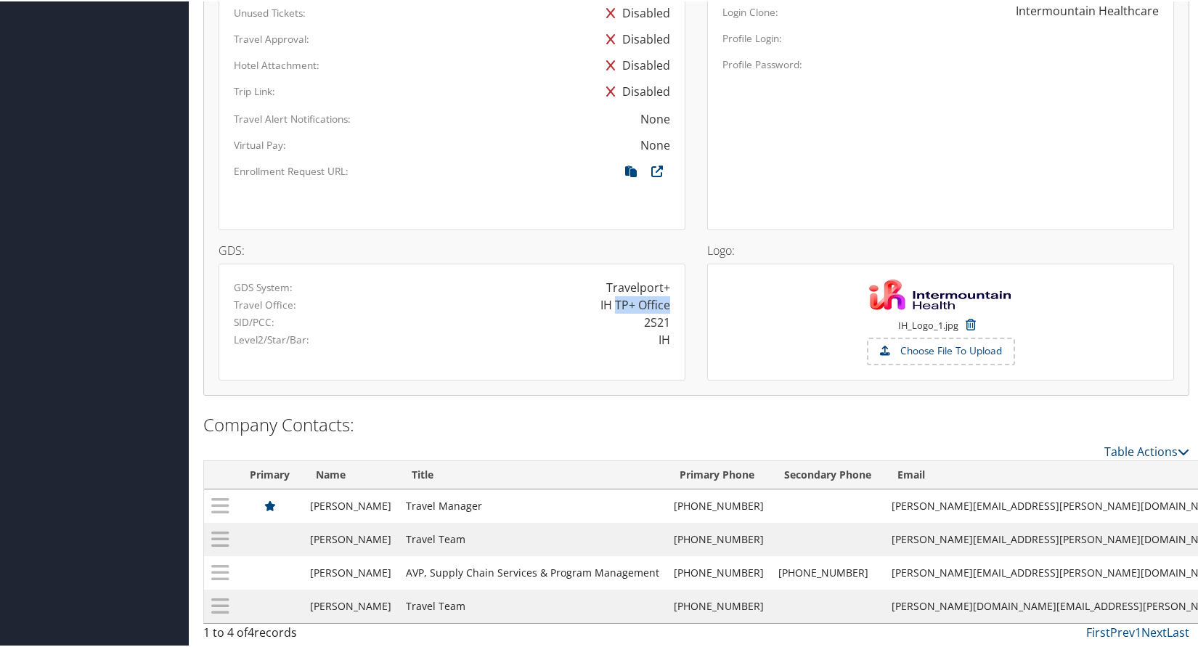
drag, startPoint x: 613, startPoint y: 304, endPoint x: 664, endPoint y: 308, distance: 50.9
click at [664, 308] on div "IH TP+ Office" at bounding box center [635, 303] width 70 height 17
click at [613, 303] on div "IH TP+ Office" at bounding box center [635, 303] width 70 height 17
drag, startPoint x: 664, startPoint y: 302, endPoint x: 614, endPoint y: 303, distance: 50.1
click at [614, 303] on div "IH TP+ Office" at bounding box center [635, 303] width 70 height 17
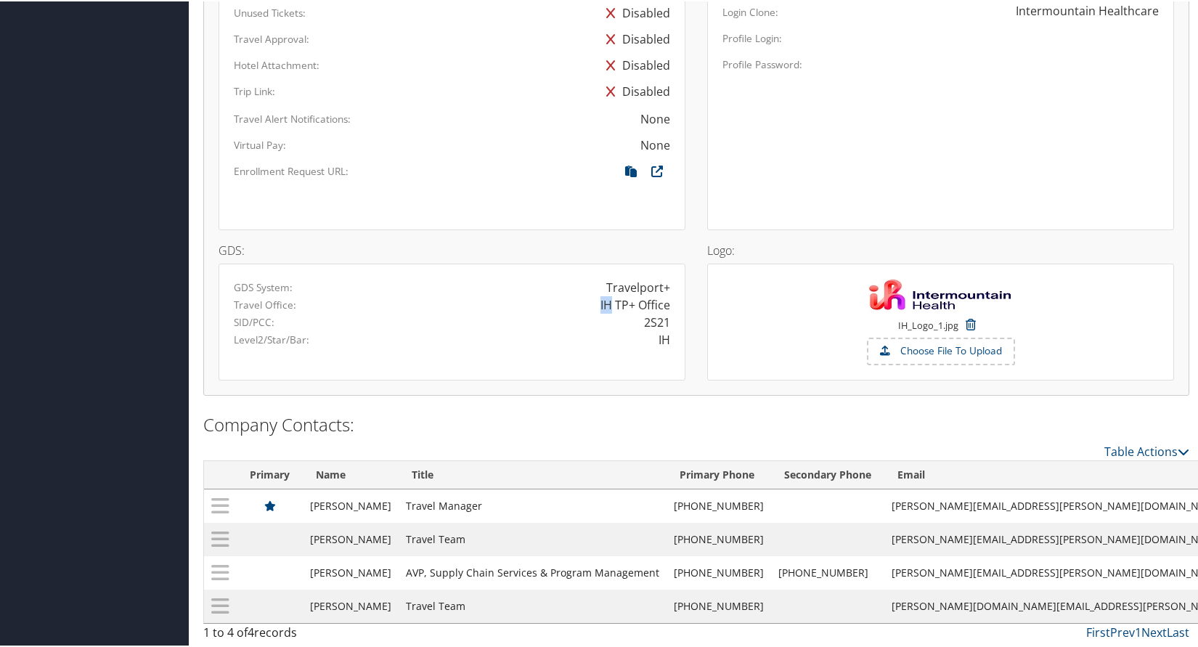
drag, startPoint x: 606, startPoint y: 303, endPoint x: 473, endPoint y: 333, distance: 136.1
click at [589, 303] on div "IH TP+ Office" at bounding box center [566, 303] width 229 height 17
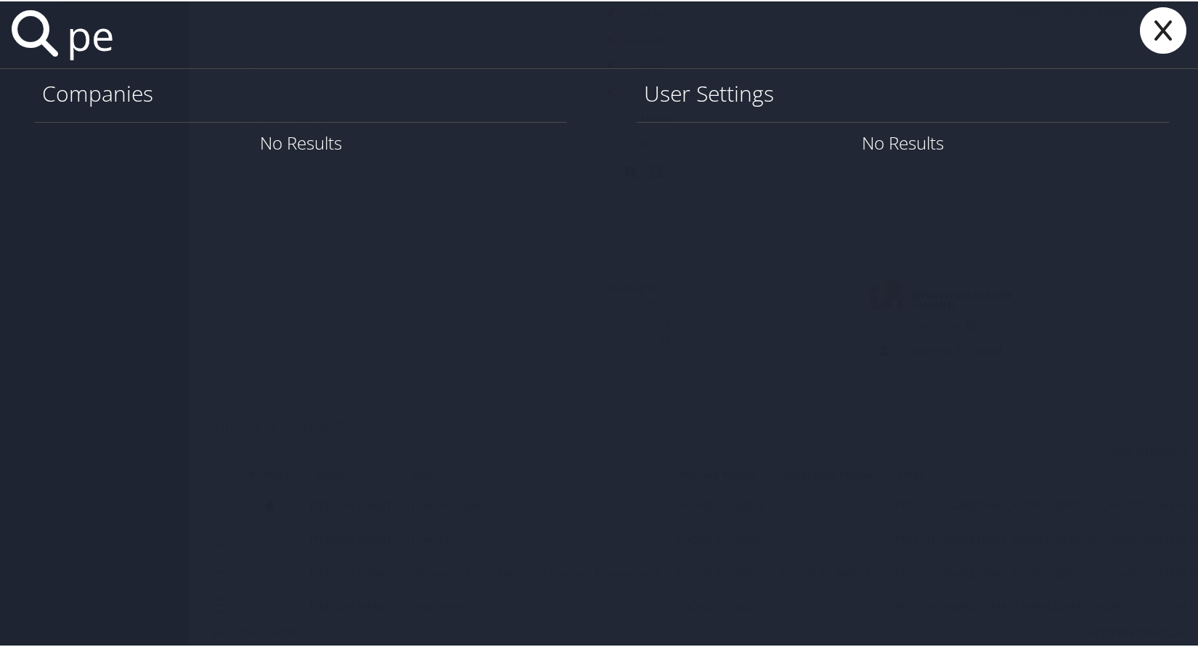
type input "p"
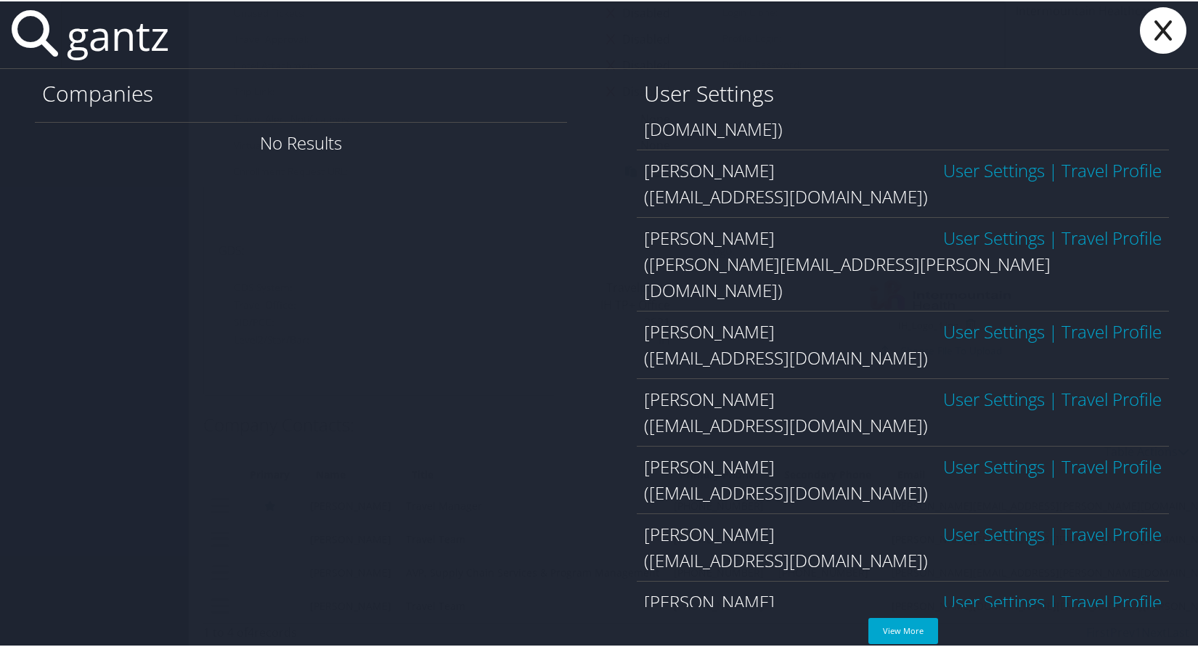
scroll to position [190, 0]
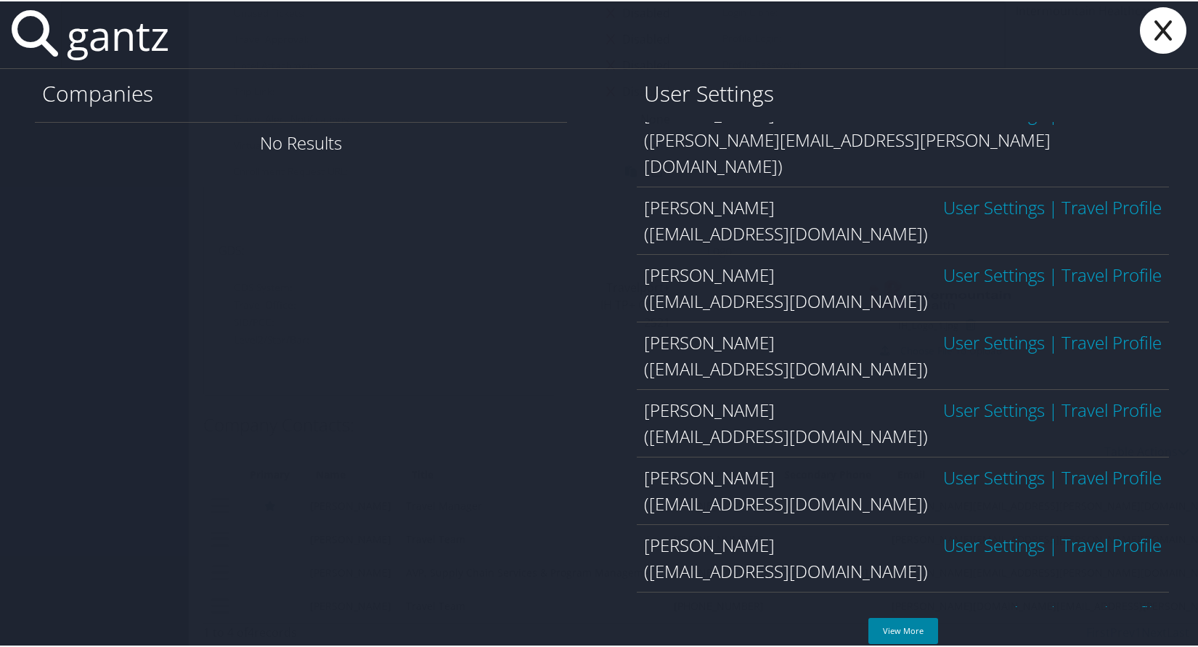
type input "gantz"
click at [901, 632] on link "View More" at bounding box center [903, 629] width 70 height 26
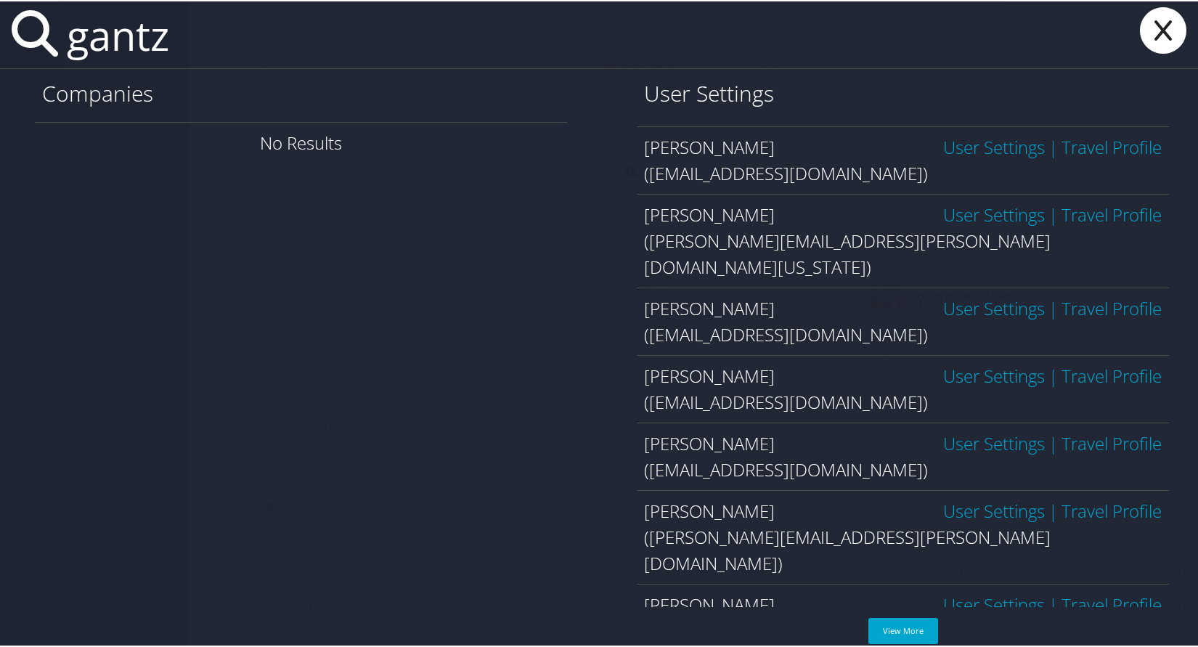
scroll to position [798, 0]
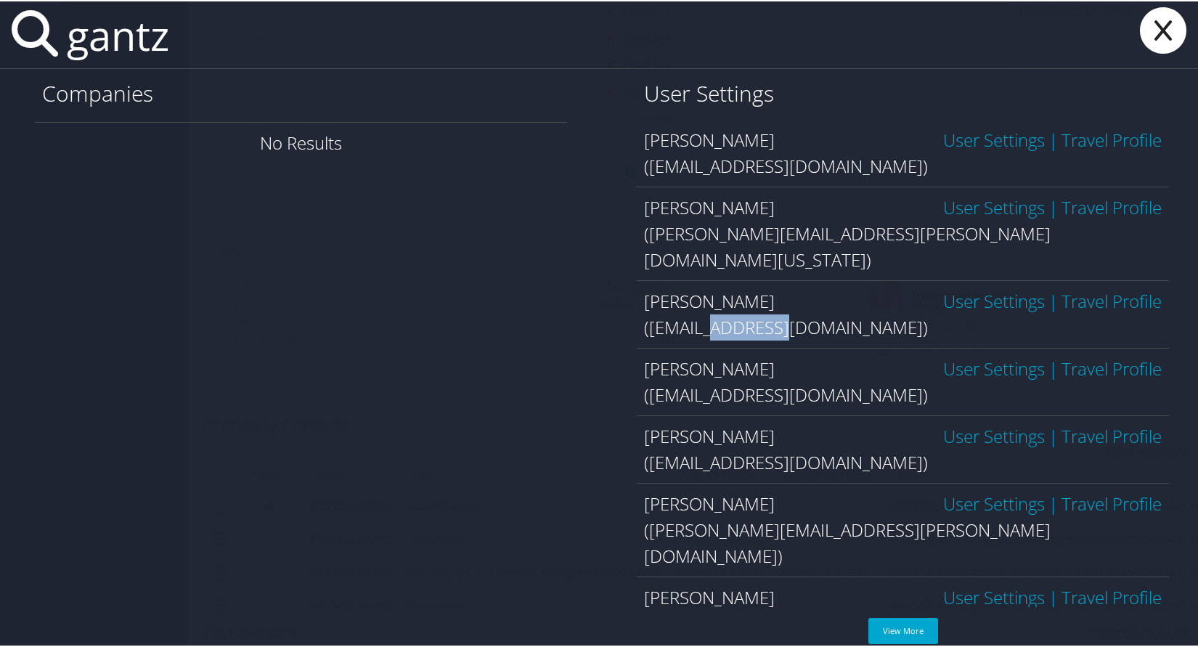
drag, startPoint x: 717, startPoint y: 247, endPoint x: 801, endPoint y: 247, distance: 84.2
click at [801, 313] on div "(pgantz@dunhamshq.com)" at bounding box center [903, 326] width 518 height 26
click at [1153, 36] on icon at bounding box center [1163, 29] width 58 height 46
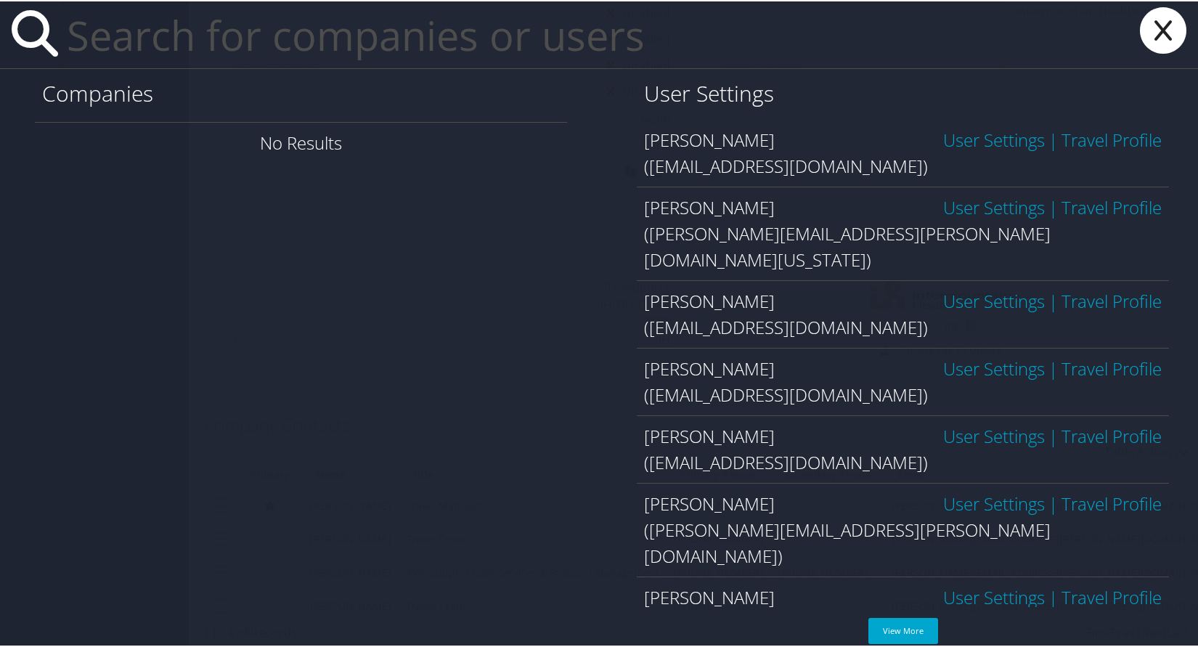
scroll to position [0, 0]
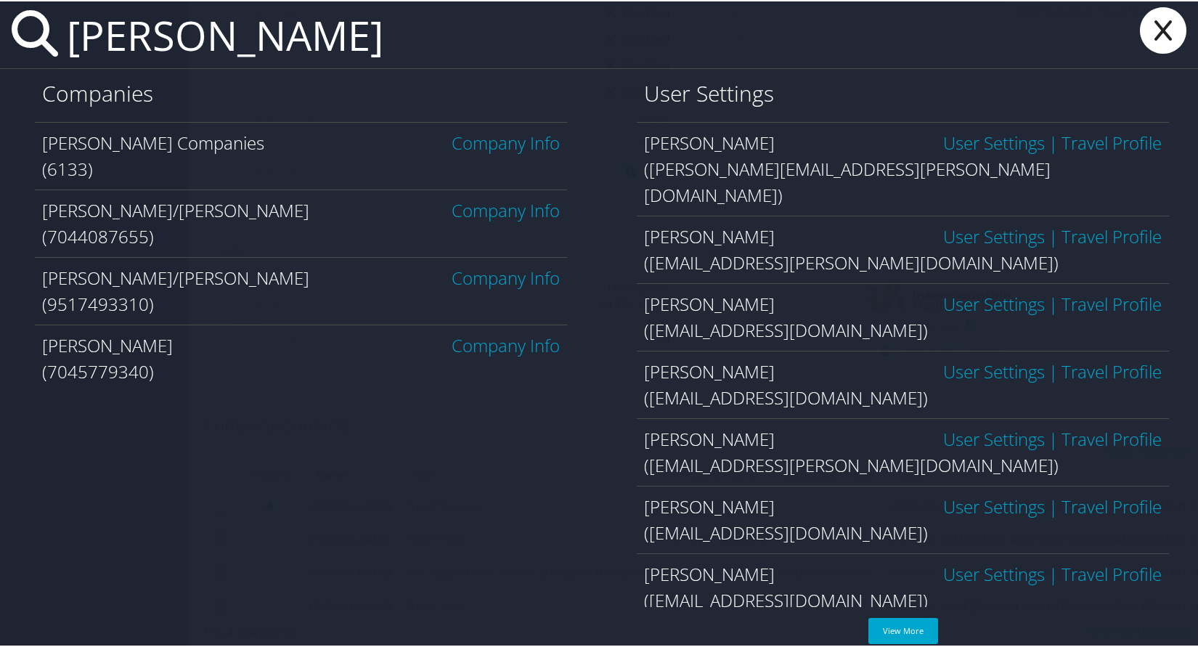
drag, startPoint x: 136, startPoint y: 33, endPoint x: 70, endPoint y: 30, distance: 66.1
click at [70, 30] on input "hays" at bounding box center [533, 33] width 944 height 67
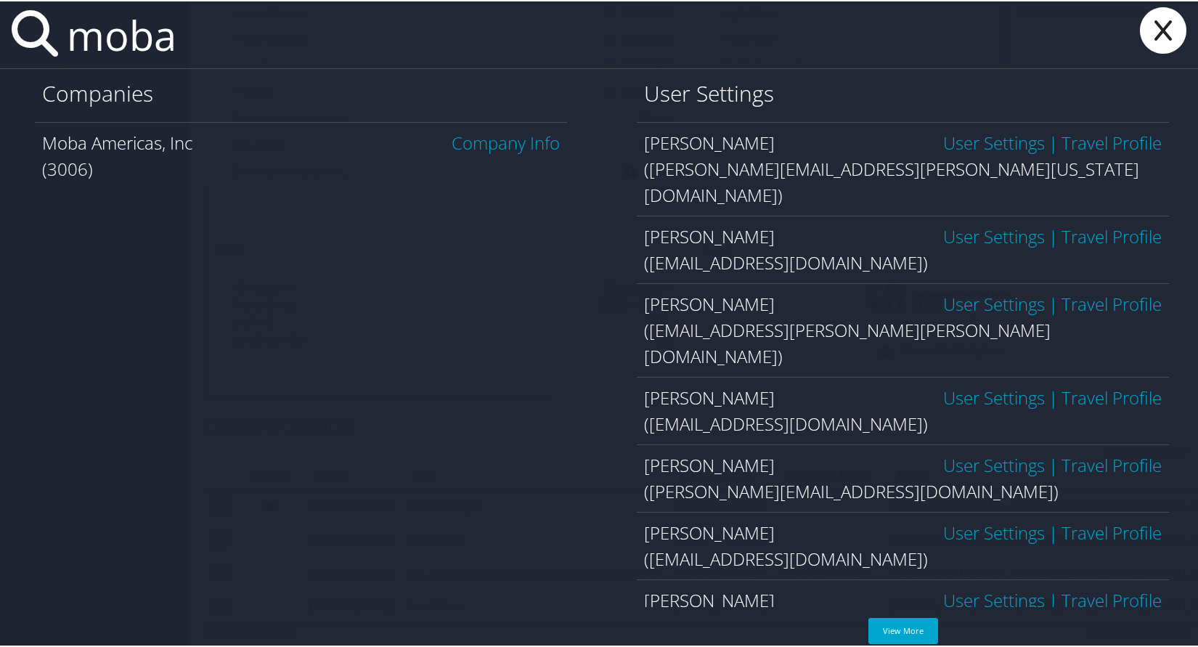
type input "moba"
click at [468, 142] on link "Company Info" at bounding box center [506, 141] width 108 height 24
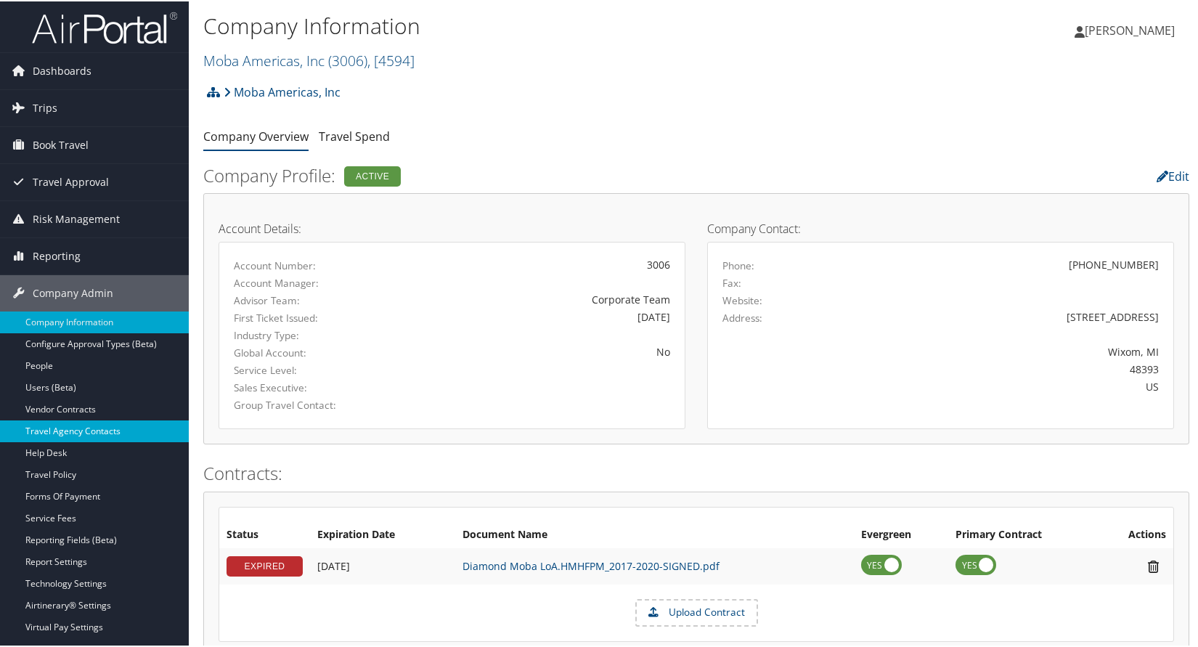
click at [80, 421] on link "Travel Agency Contacts" at bounding box center [94, 430] width 189 height 22
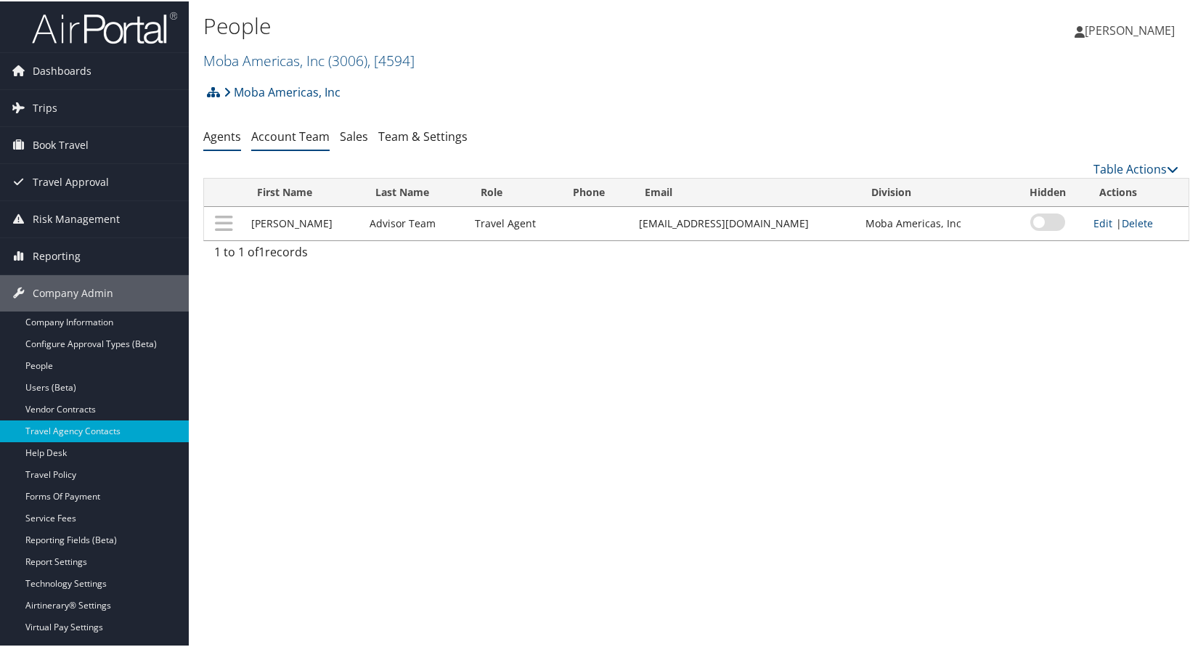
click at [301, 138] on link "Account Team" at bounding box center [290, 135] width 78 height 16
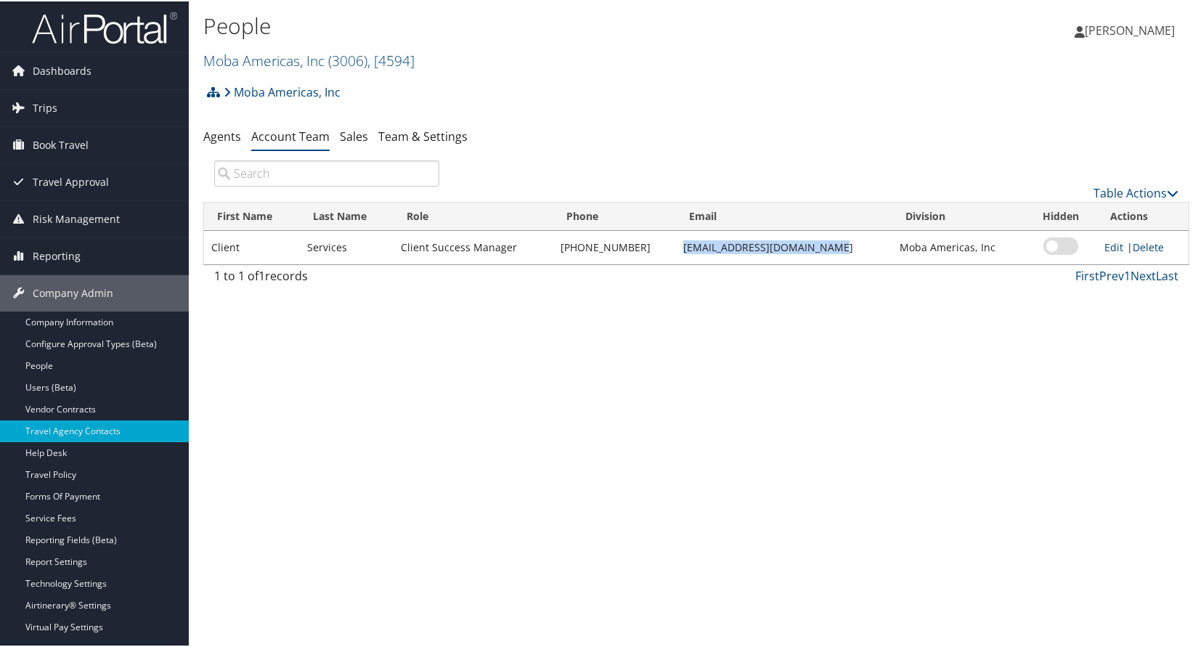
drag, startPoint x: 677, startPoint y: 251, endPoint x: 817, endPoint y: 248, distance: 140.9
click at [817, 248] on td "[EMAIL_ADDRESS][DOMAIN_NAME]" at bounding box center [784, 245] width 216 height 33
click at [402, 130] on link "Team & Settings" at bounding box center [422, 135] width 89 height 16
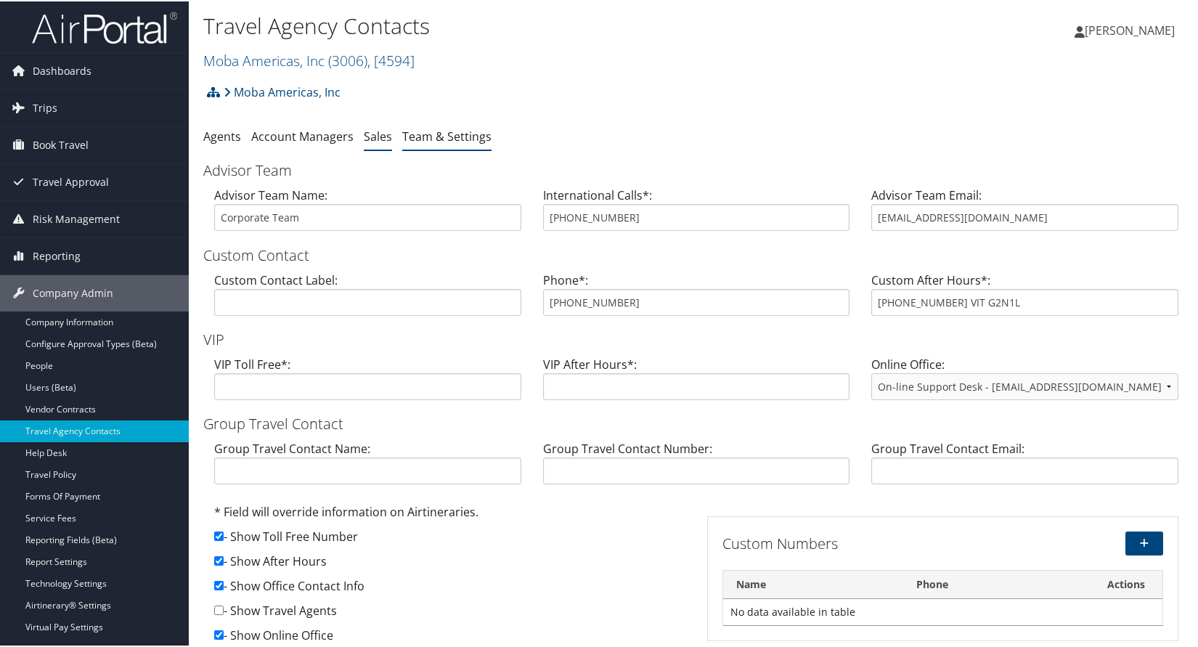
click at [364, 132] on link "Sales" at bounding box center [378, 135] width 28 height 16
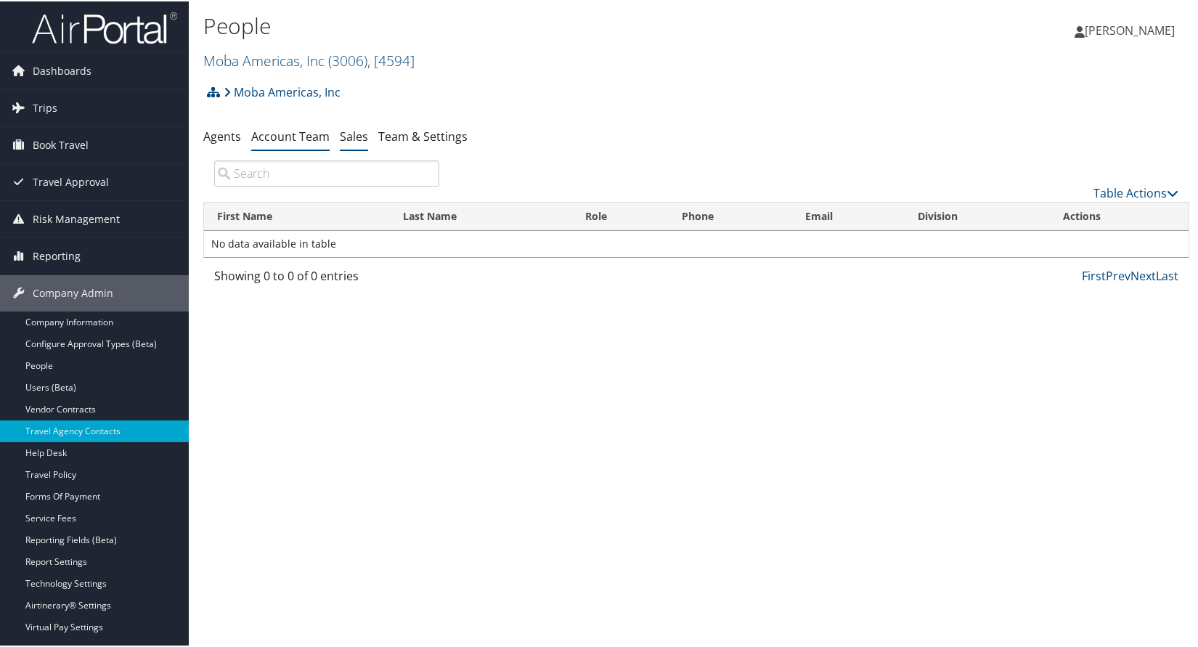
click at [300, 128] on link "Account Team" at bounding box center [290, 135] width 78 height 16
